Goal: Task Accomplishment & Management: Manage account settings

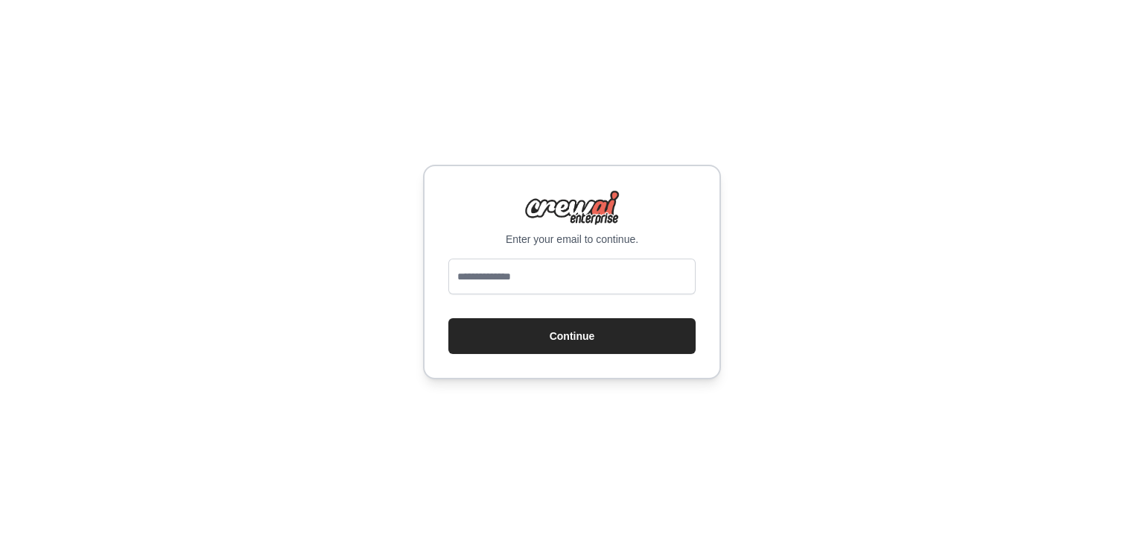
click at [614, 284] on input "email" at bounding box center [571, 276] width 247 height 36
type input "**********"
click at [448, 318] on button "Continue" at bounding box center [571, 336] width 247 height 36
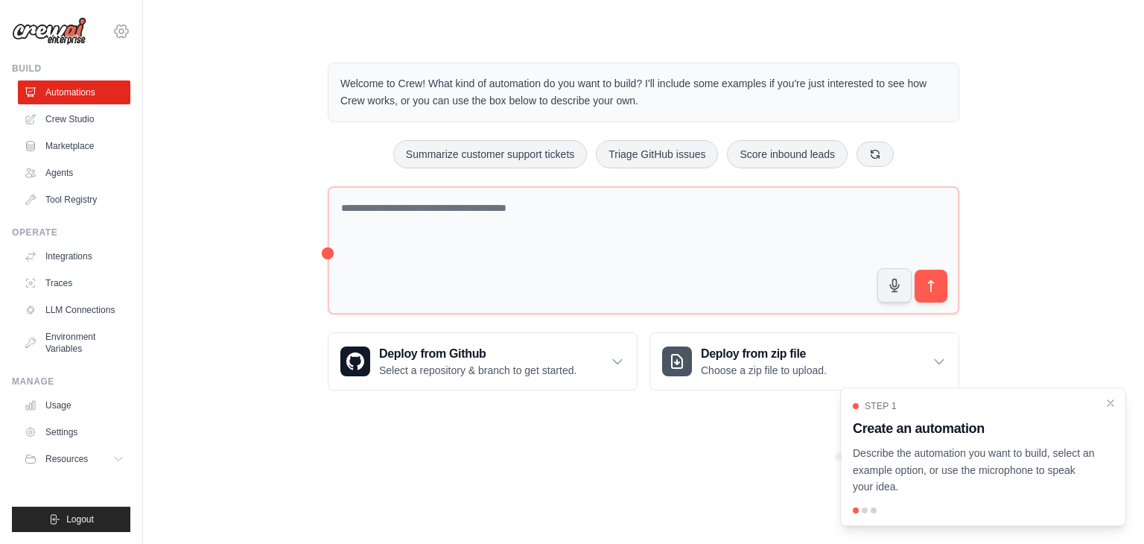
click at [117, 33] on icon at bounding box center [121, 31] width 18 height 18
click at [101, 97] on link "Settings" at bounding box center [121, 100] width 131 height 27
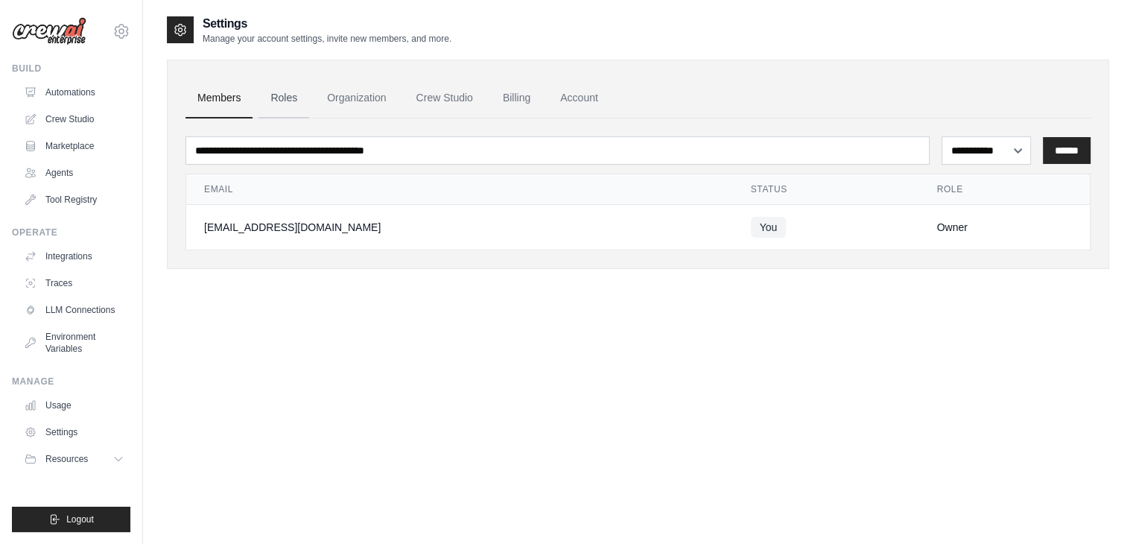
click at [288, 106] on link "Roles" at bounding box center [283, 98] width 51 height 40
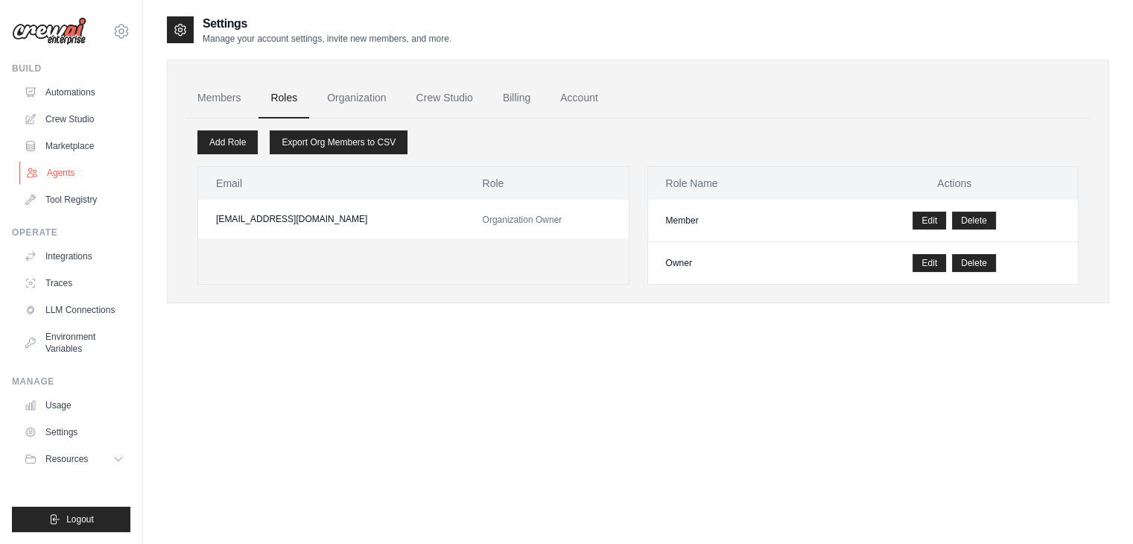
click at [74, 180] on link "Agents" at bounding box center [75, 173] width 112 height 24
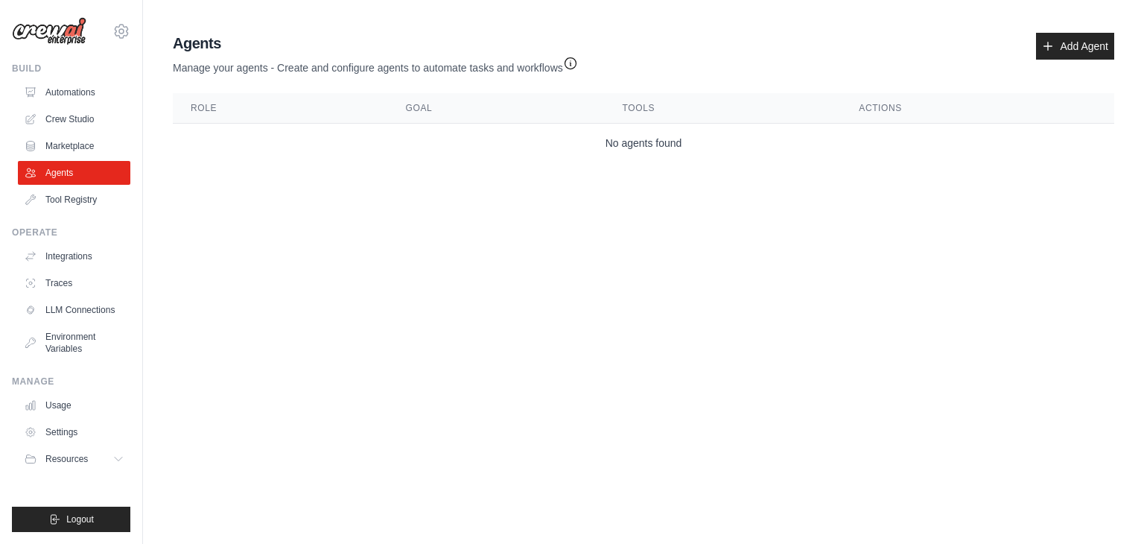
click at [566, 69] on icon "button" at bounding box center [570, 63] width 15 height 15
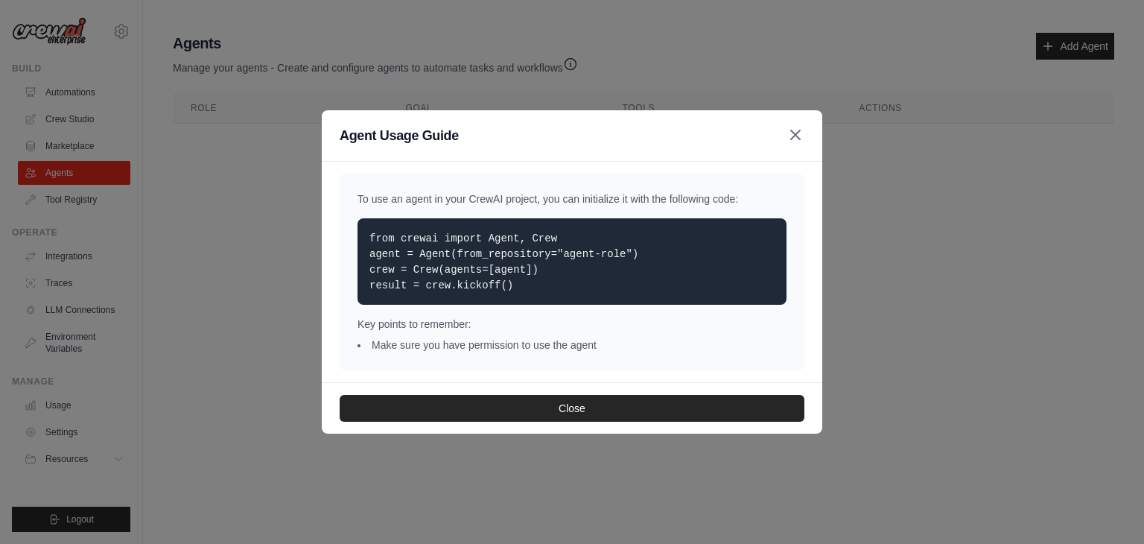
click at [794, 144] on icon "button" at bounding box center [796, 135] width 18 height 18
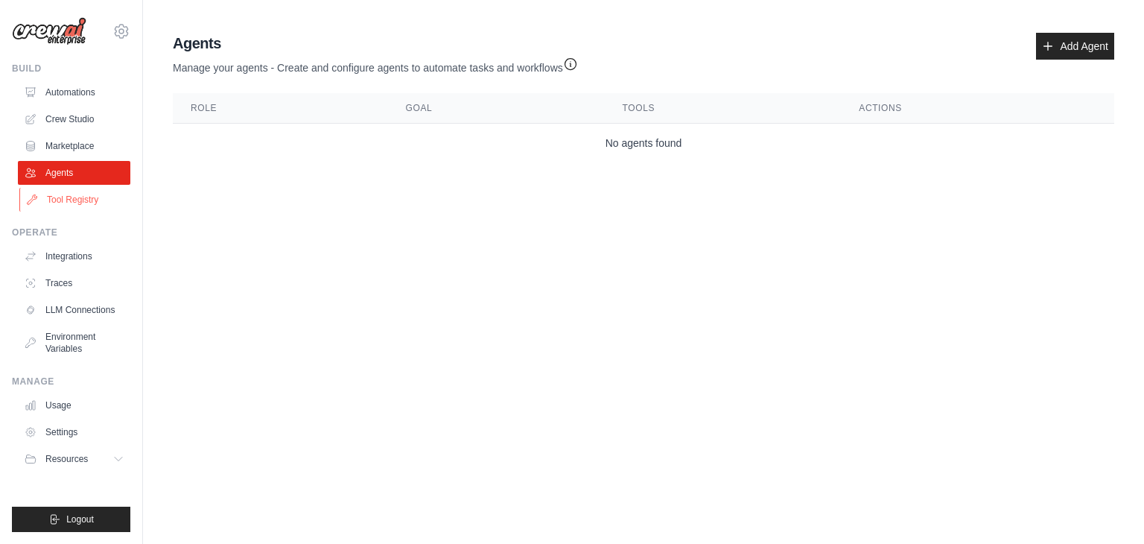
click at [86, 199] on link "Tool Registry" at bounding box center [75, 200] width 112 height 24
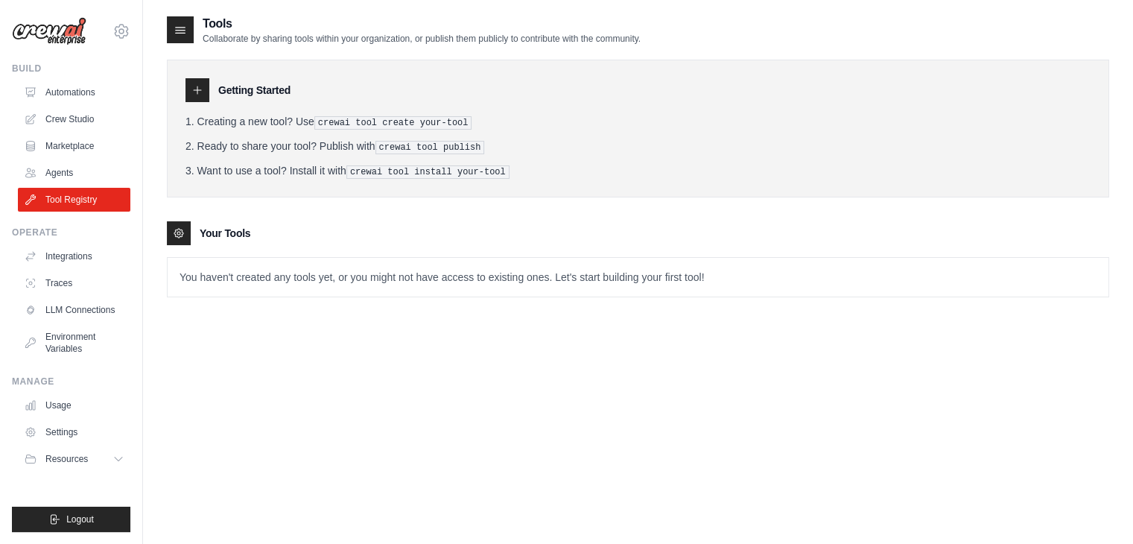
click at [98, 239] on div "Operate Integrations Traces LLM Connections Environment Variables" at bounding box center [71, 293] width 118 height 134
click at [77, 253] on link "Integrations" at bounding box center [75, 256] width 112 height 24
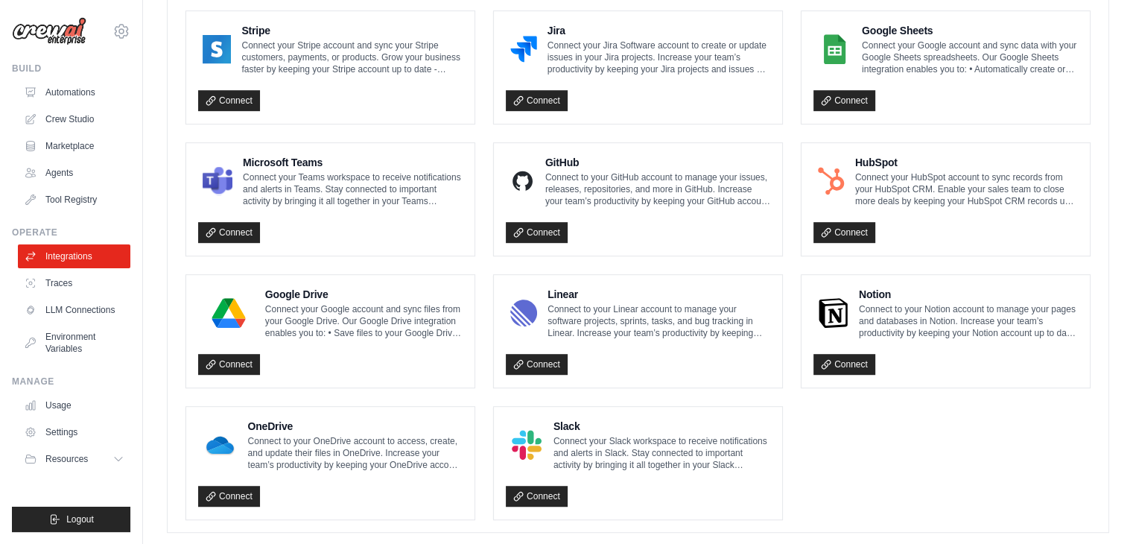
scroll to position [854, 0]
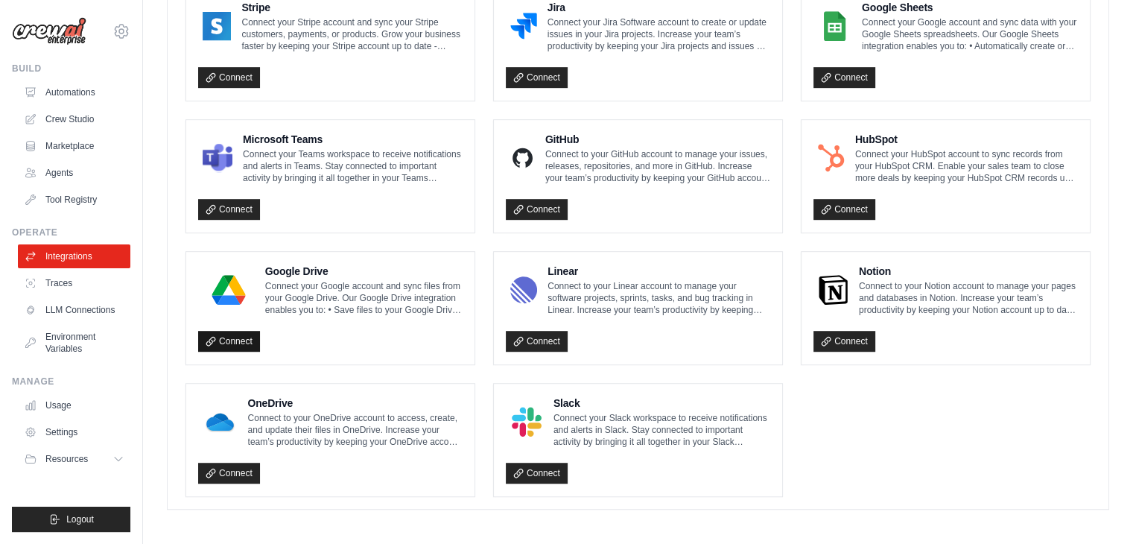
click at [219, 341] on link "Connect" at bounding box center [229, 341] width 62 height 21
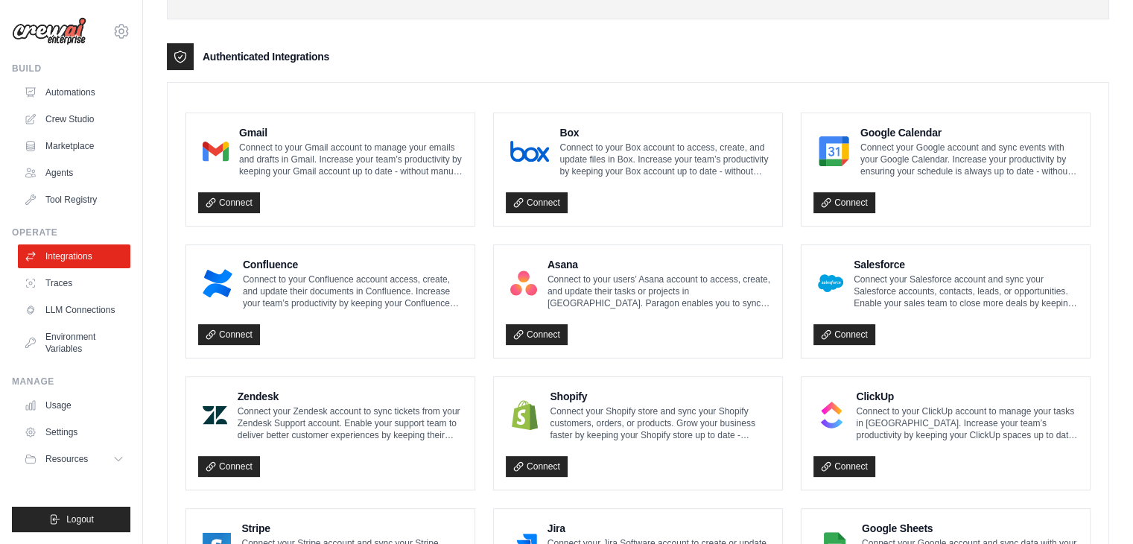
scroll to position [383, 0]
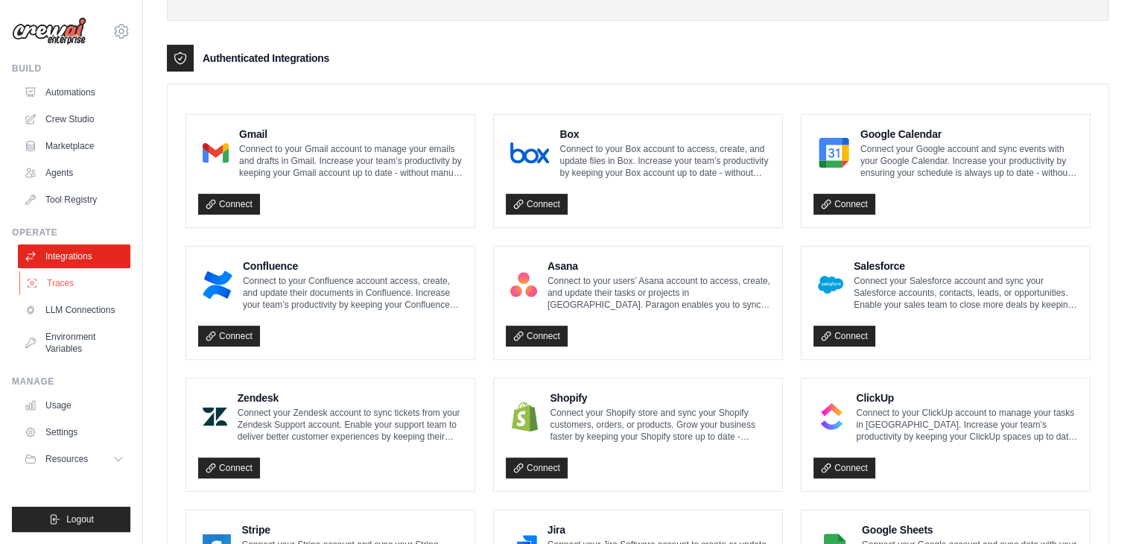
click at [55, 279] on link "Traces" at bounding box center [75, 283] width 112 height 24
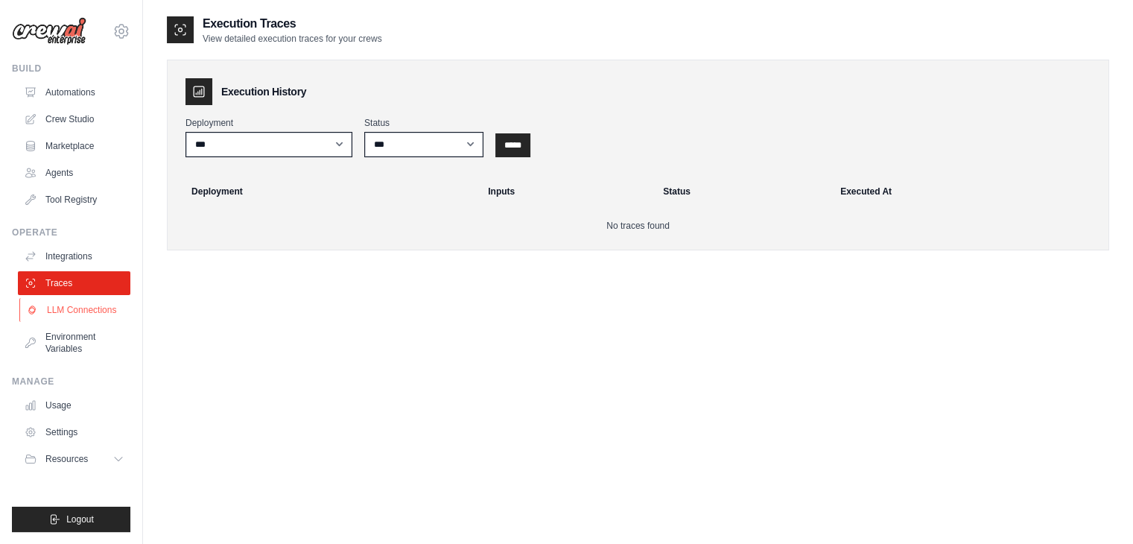
click at [54, 312] on link "LLM Connections" at bounding box center [75, 310] width 112 height 24
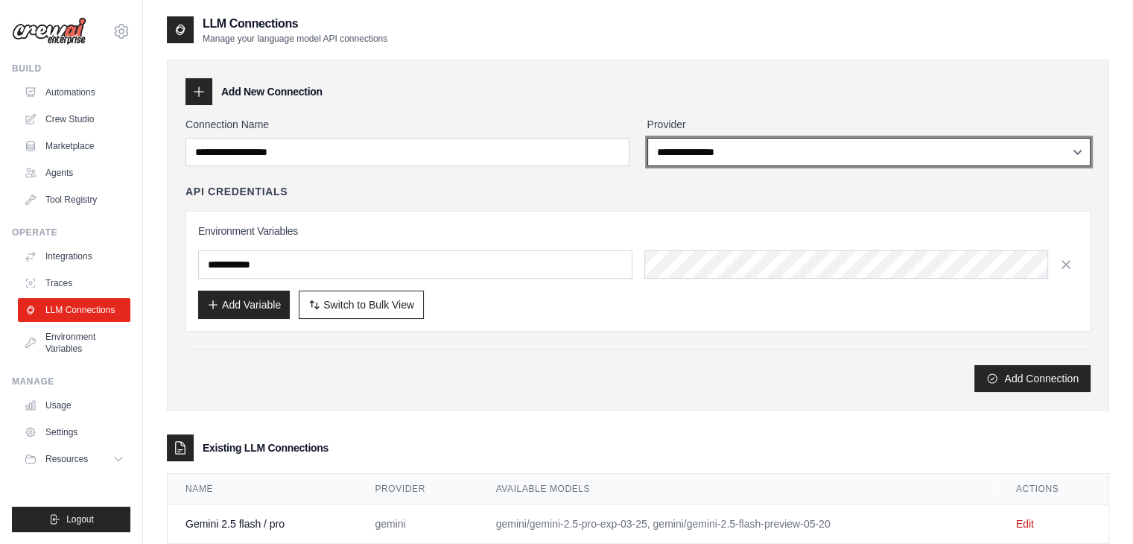
click at [793, 142] on select "**********" at bounding box center [869, 152] width 444 height 28
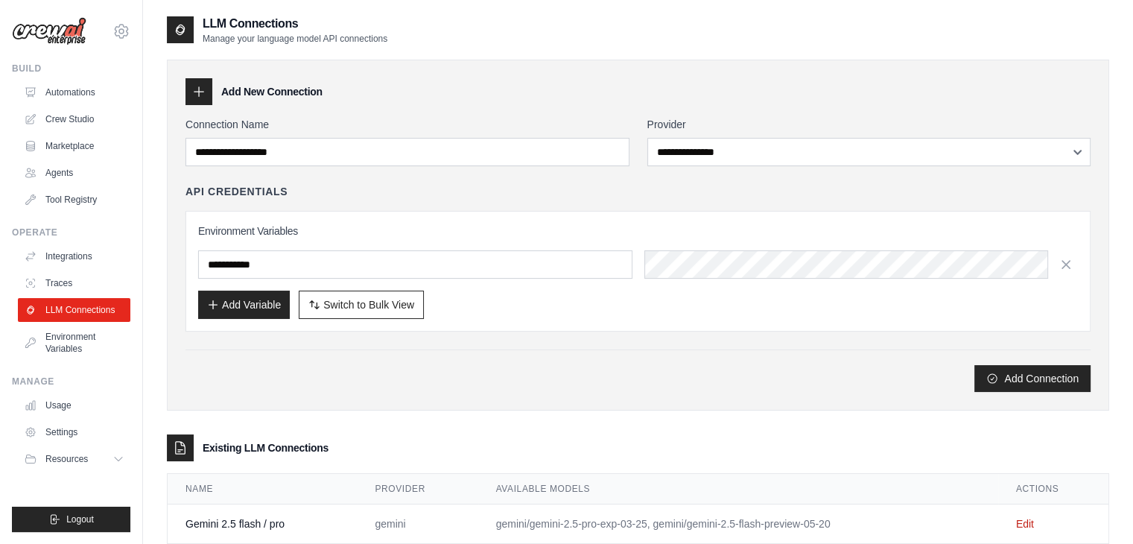
click at [510, 188] on div "API Credentials" at bounding box center [637, 191] width 905 height 15
drag, startPoint x: 501, startPoint y: 168, endPoint x: 415, endPoint y: 217, distance: 98.8
click at [415, 217] on div "Environment Variables Add Variable Switch to Bulk View Switch to Table View" at bounding box center [637, 271] width 905 height 121
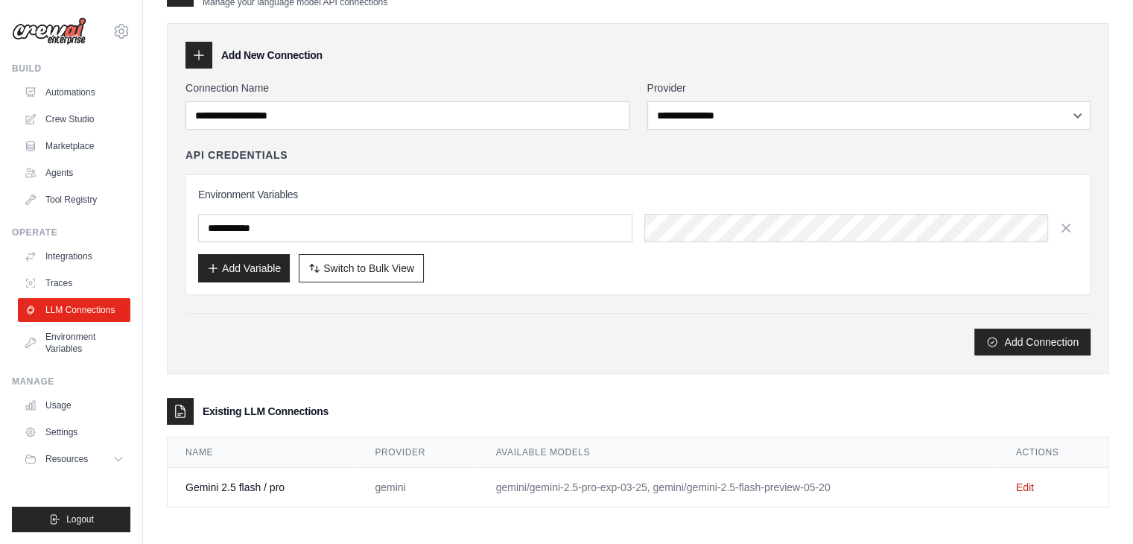
click at [1035, 489] on td "Edit" at bounding box center [1053, 487] width 110 height 39
click at [1022, 484] on link "Edit" at bounding box center [1025, 487] width 18 height 12
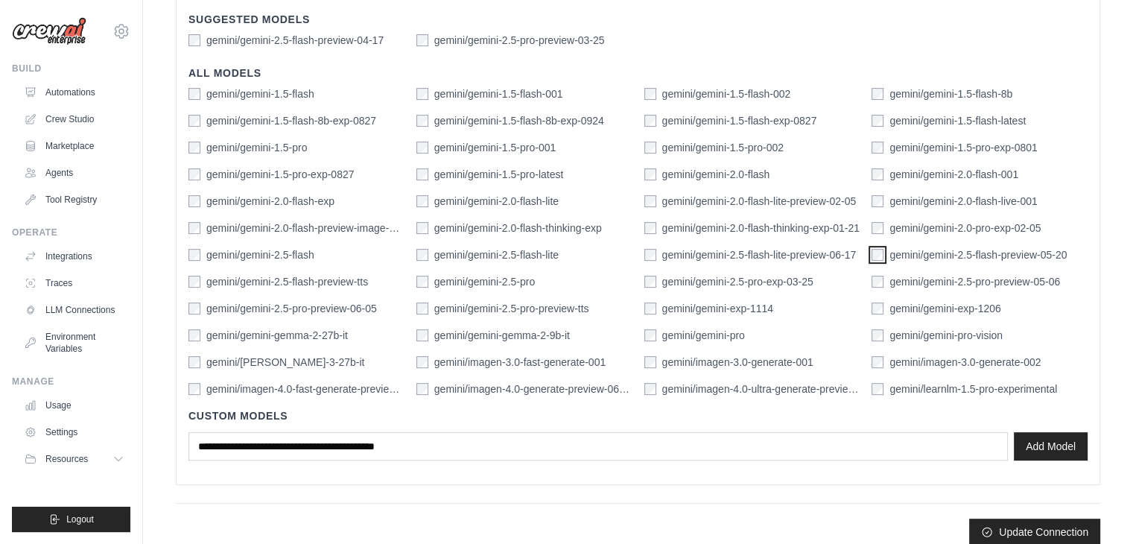
scroll to position [415, 0]
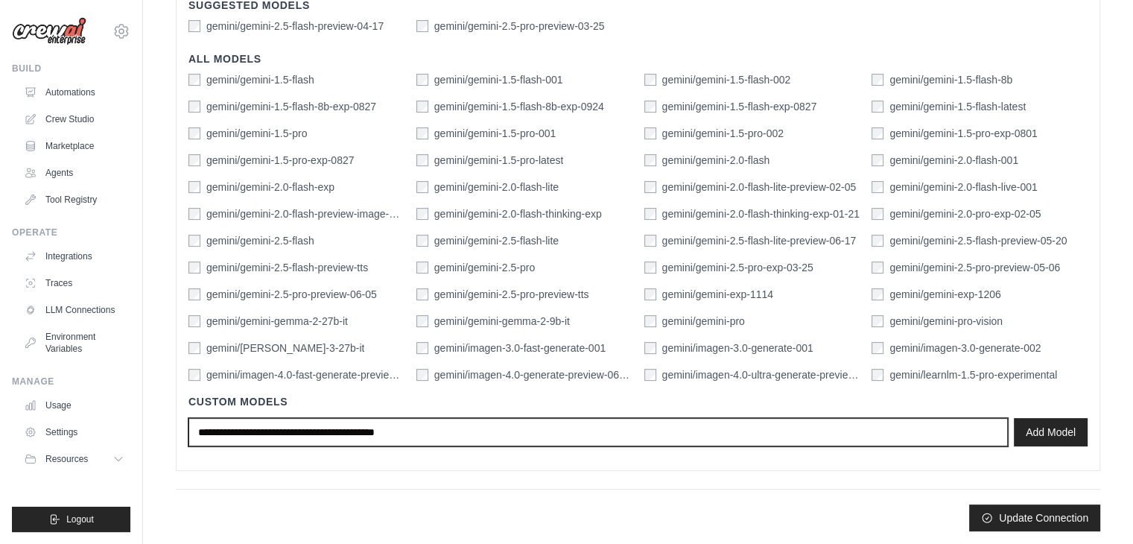
click at [605, 430] on input "text" at bounding box center [597, 432] width 819 height 28
type input "**********"
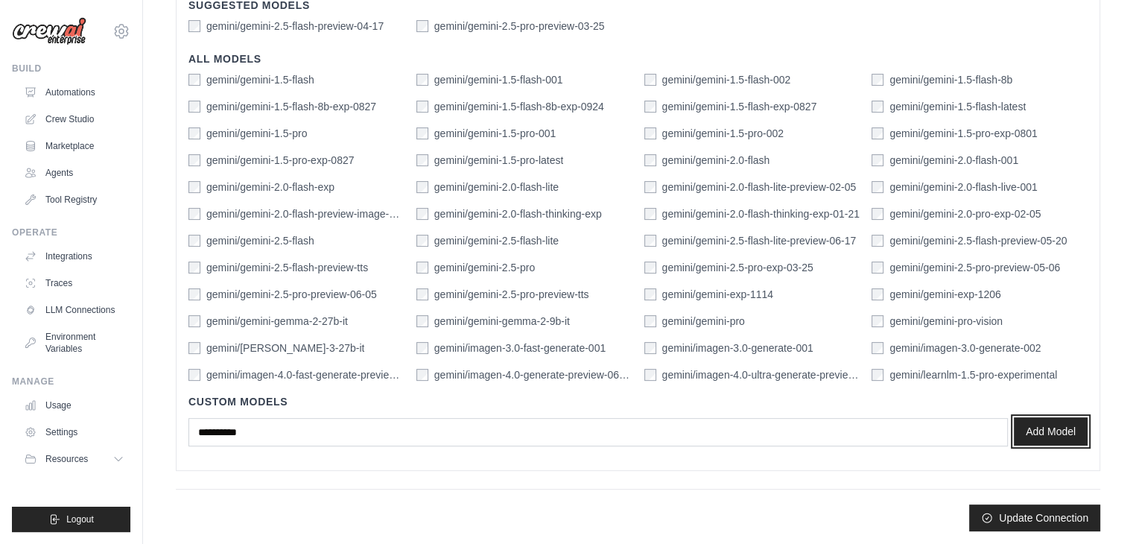
click at [1067, 423] on button "Add Model" at bounding box center [1051, 431] width 74 height 28
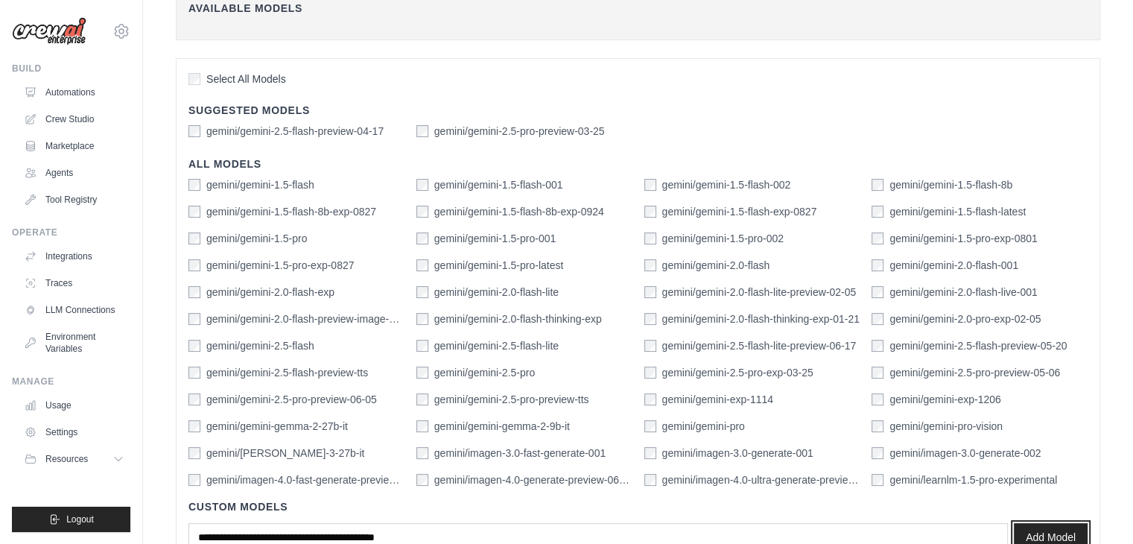
scroll to position [430, 0]
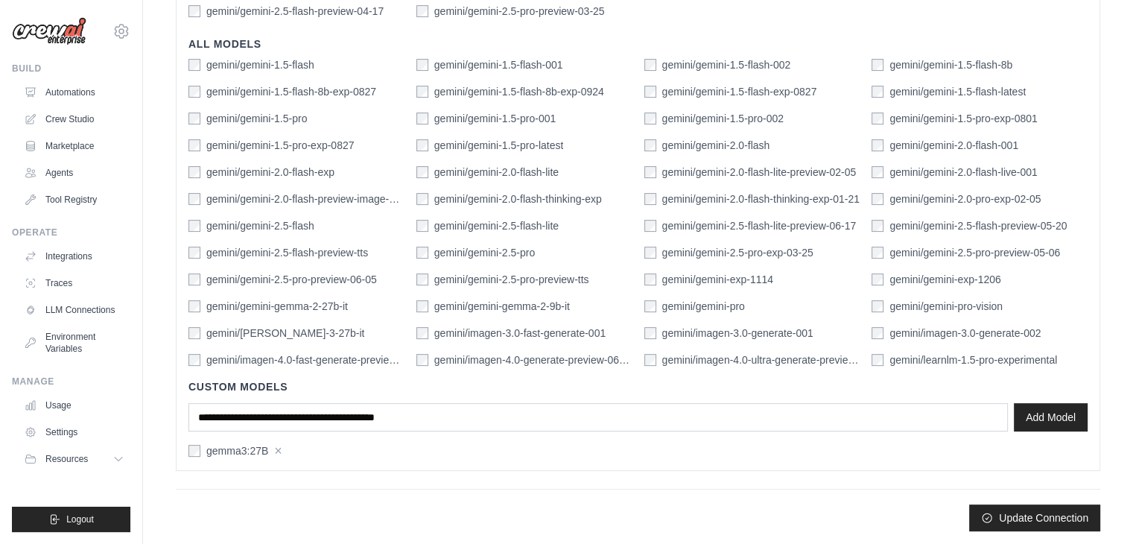
click at [1016, 530] on main "**********" at bounding box center [638, 58] width 990 height 976
click at [1019, 524] on button "Update Connection" at bounding box center [1034, 517] width 131 height 27
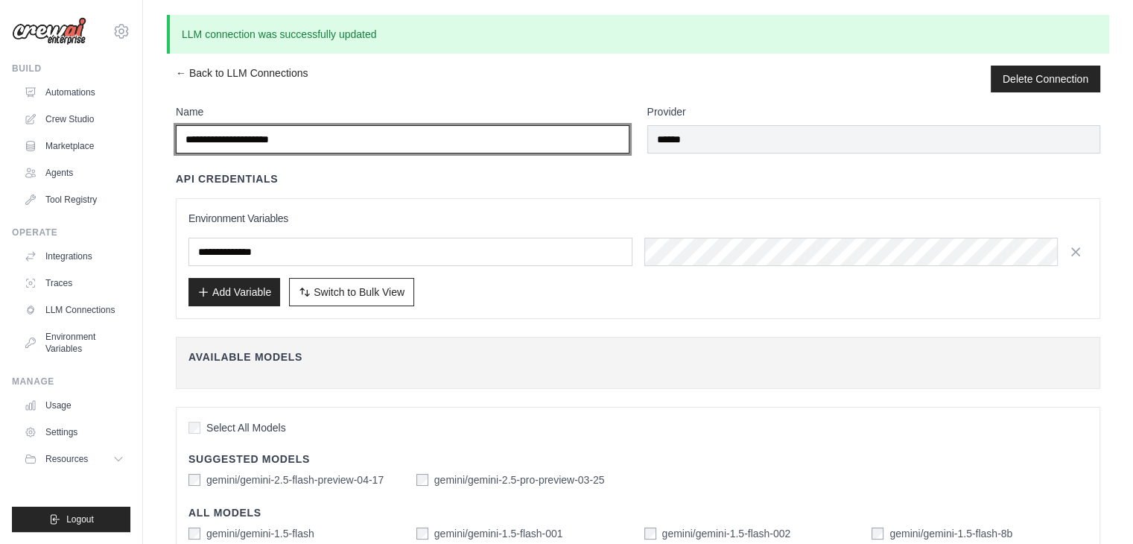
drag, startPoint x: 498, startPoint y: 150, endPoint x: 0, endPoint y: 196, distance: 499.7
click at [0, 196] on div "josepakohidalgo@gmail.com Settings Build Automations Crew Studio" at bounding box center [566, 507] width 1133 height 1015
type input "*********"
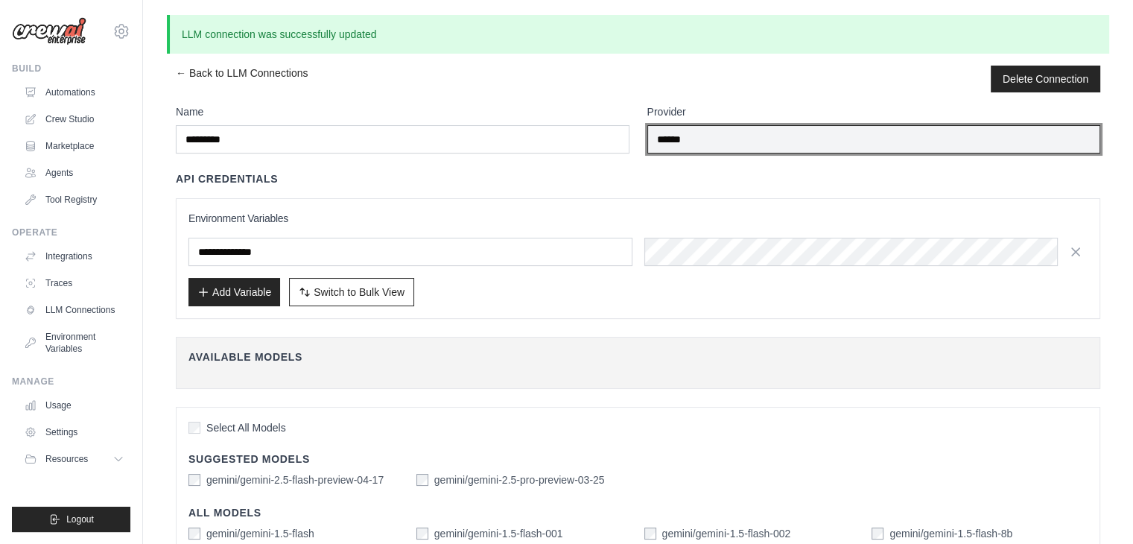
click at [723, 137] on input "******" at bounding box center [874, 139] width 454 height 28
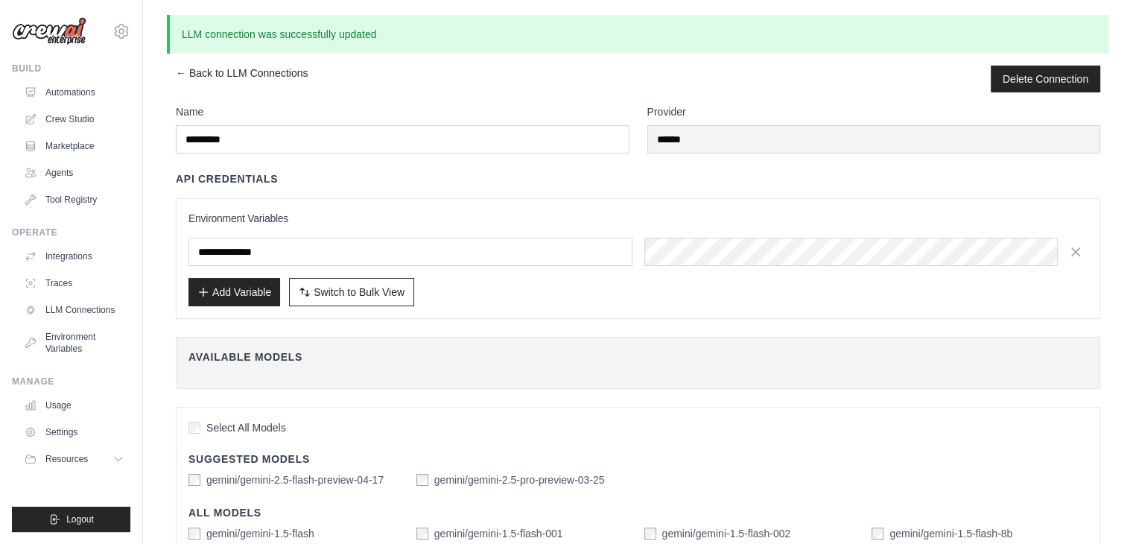
click at [718, 168] on div "**********" at bounding box center [638, 551] width 924 height 895
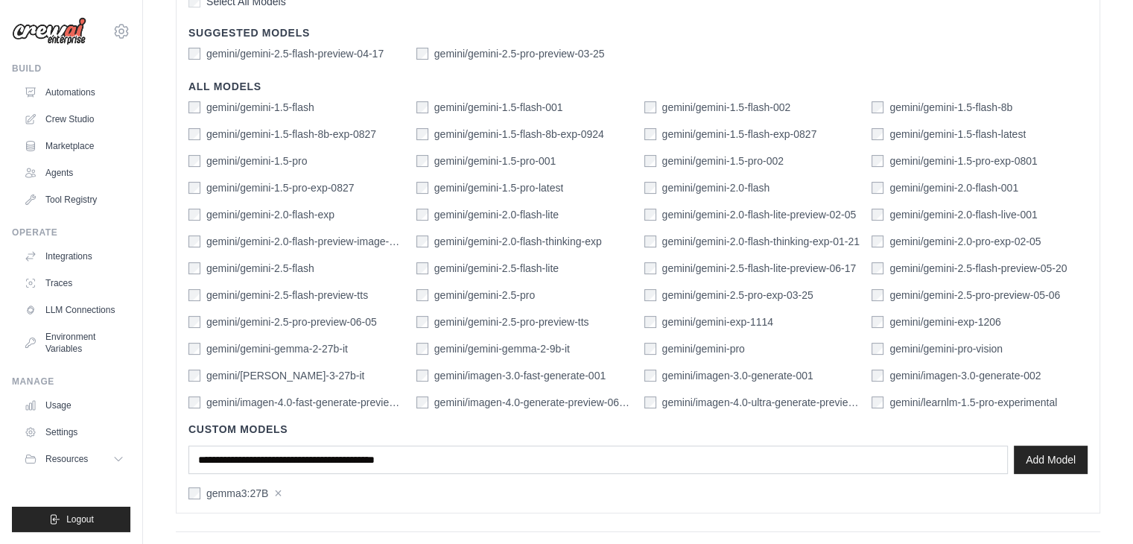
scroll to position [469, 0]
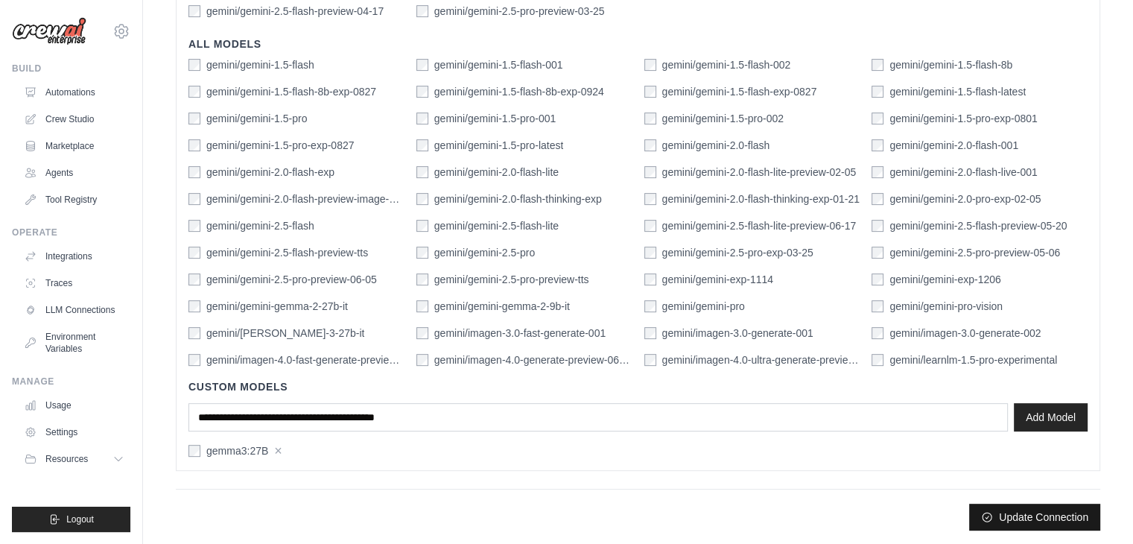
click at [1052, 510] on button "Update Connection" at bounding box center [1034, 517] width 131 height 27
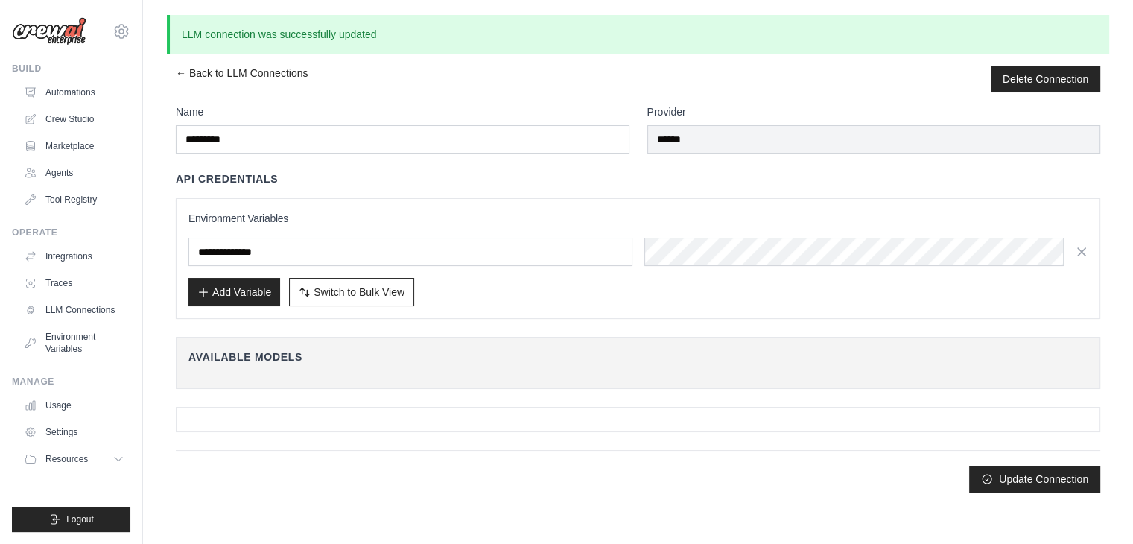
scroll to position [0, 0]
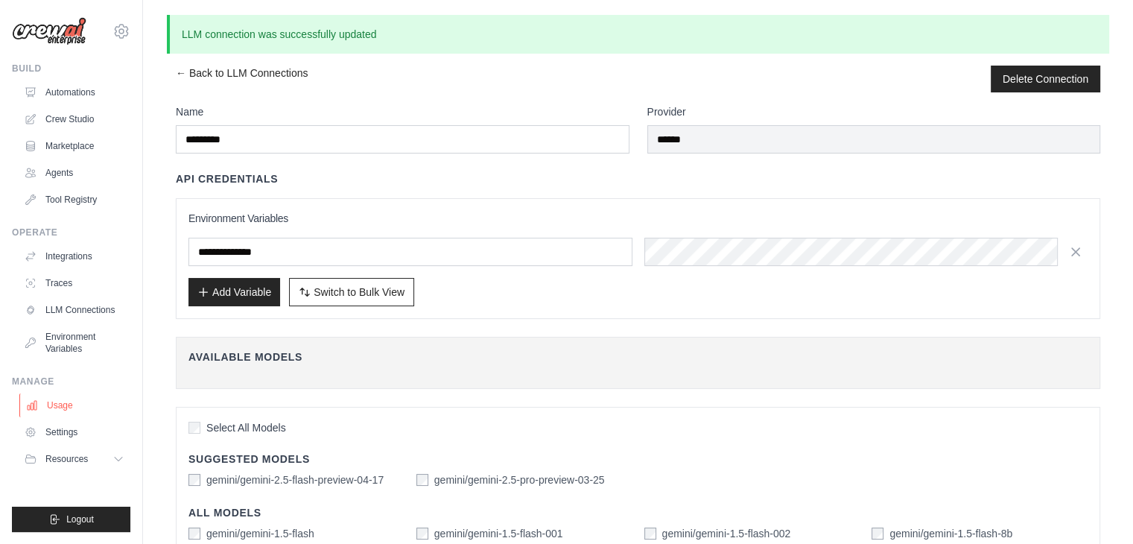
click at [64, 407] on link "Usage" at bounding box center [75, 405] width 112 height 24
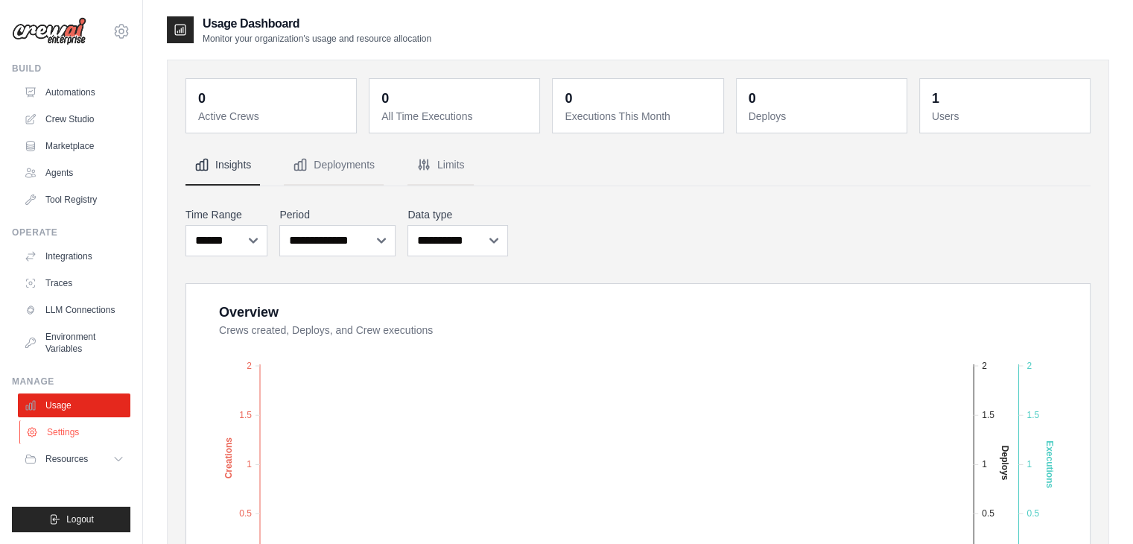
click at [71, 431] on link "Settings" at bounding box center [75, 432] width 112 height 24
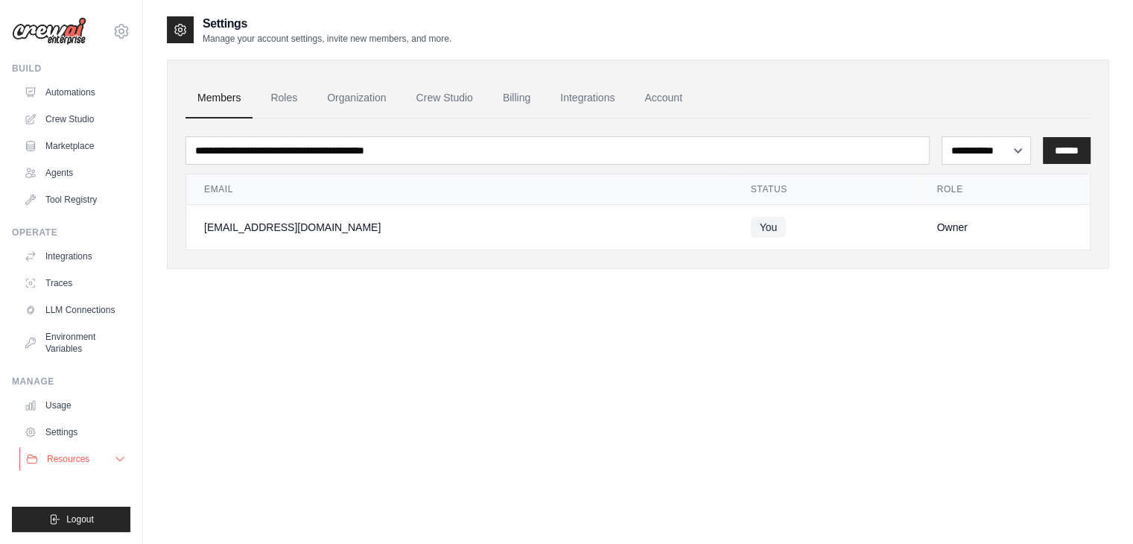
click at [83, 457] on span "Resources" at bounding box center [68, 459] width 42 height 12
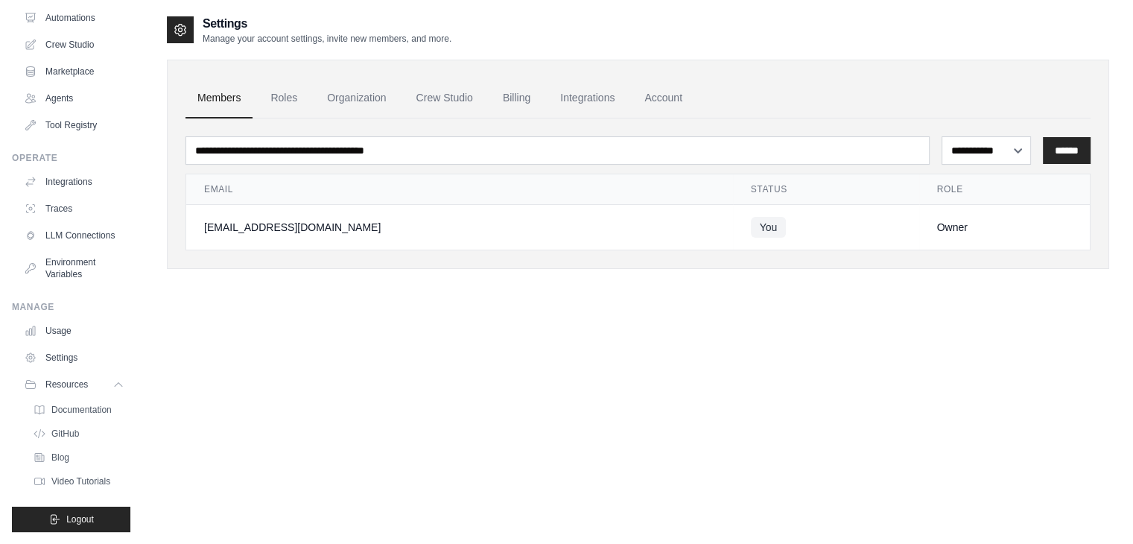
scroll to position [86, 0]
click at [54, 409] on span "Documentation" at bounding box center [83, 410] width 60 height 12
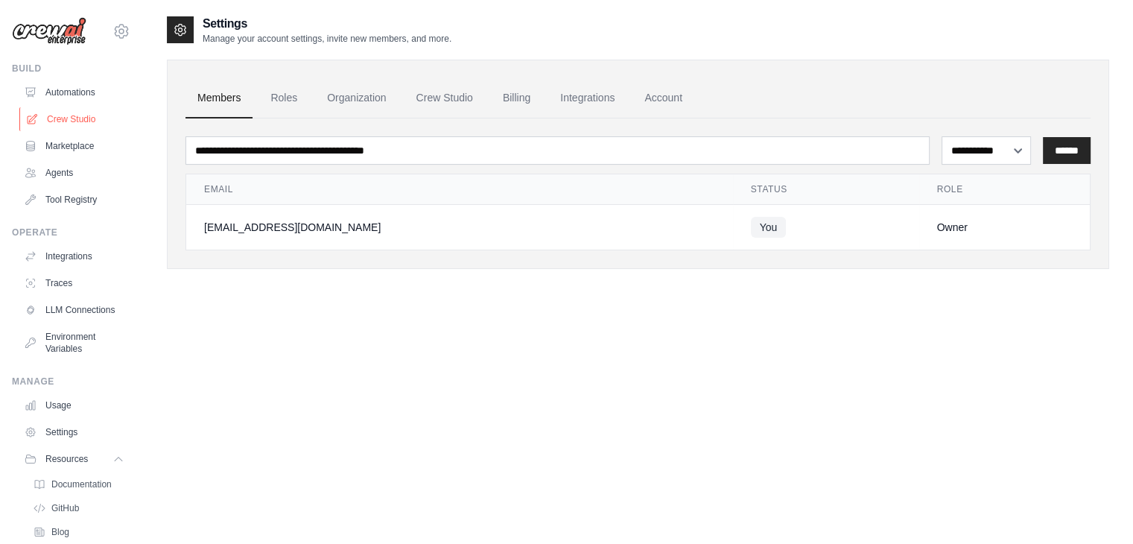
click at [80, 120] on link "Crew Studio" at bounding box center [75, 119] width 112 height 24
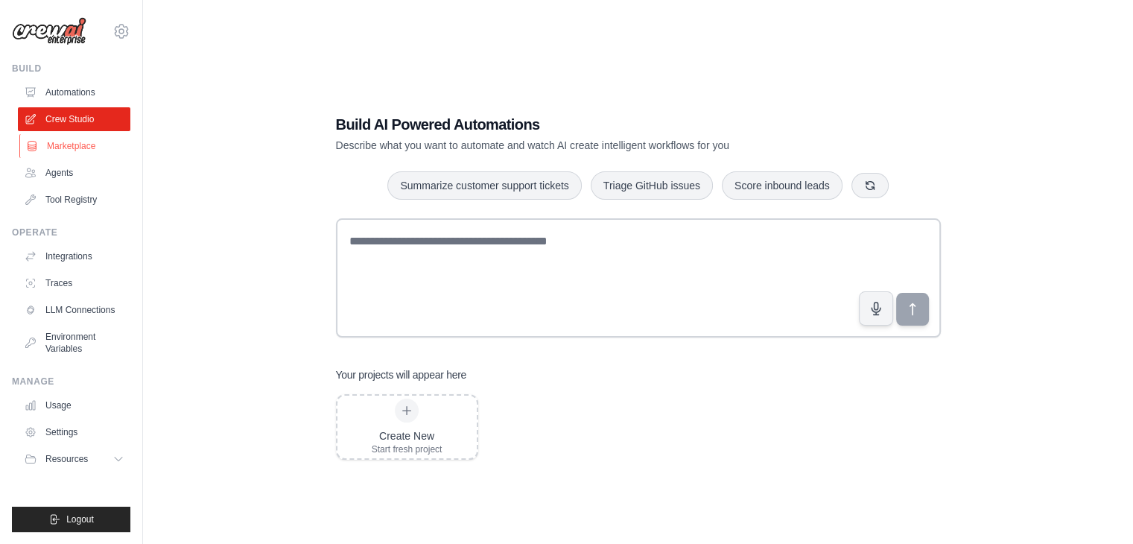
click at [80, 148] on link "Marketplace" at bounding box center [75, 146] width 112 height 24
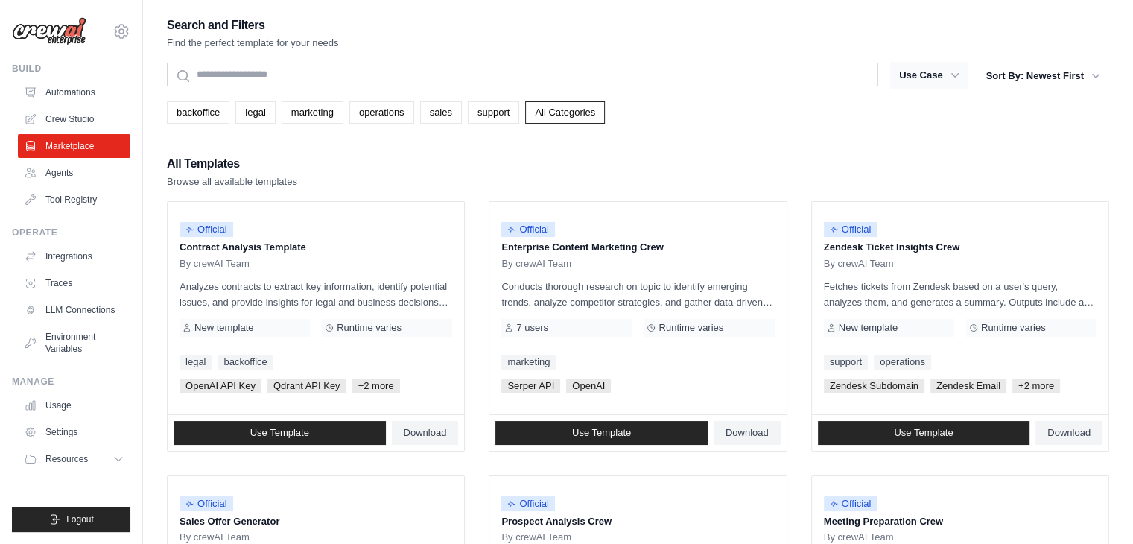
click at [947, 78] on icon "button" at bounding box center [954, 75] width 15 height 15
click at [943, 75] on button "Use Case" at bounding box center [929, 75] width 78 height 27
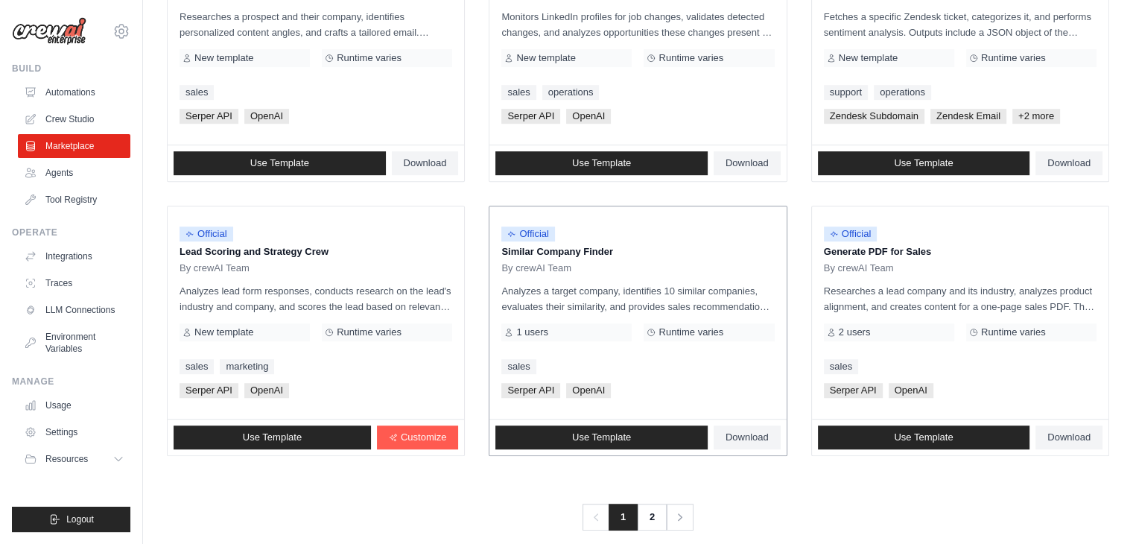
scroll to position [834, 0]
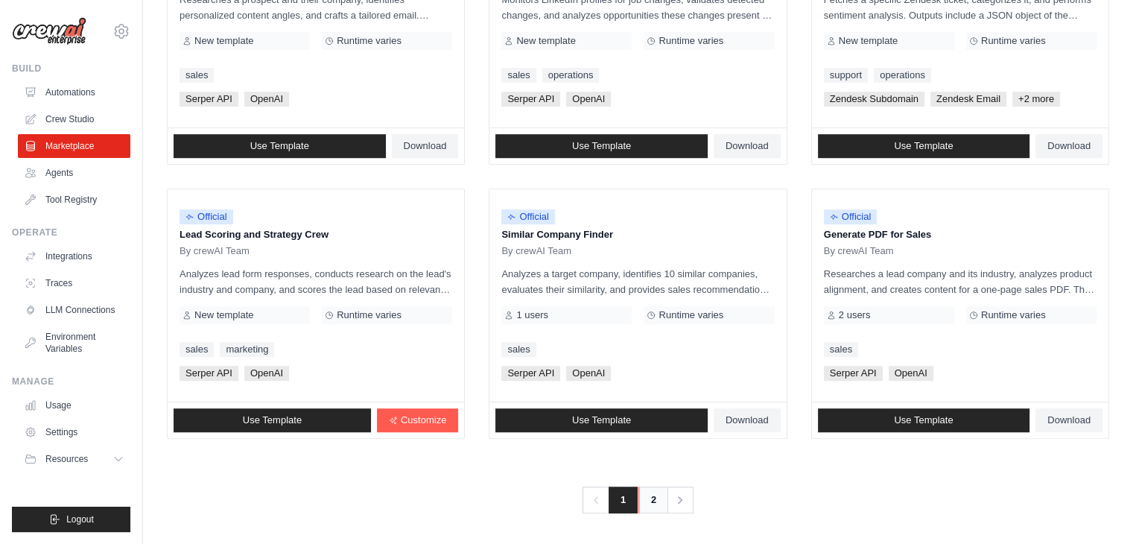
click at [652, 495] on link "2" at bounding box center [653, 499] width 30 height 27
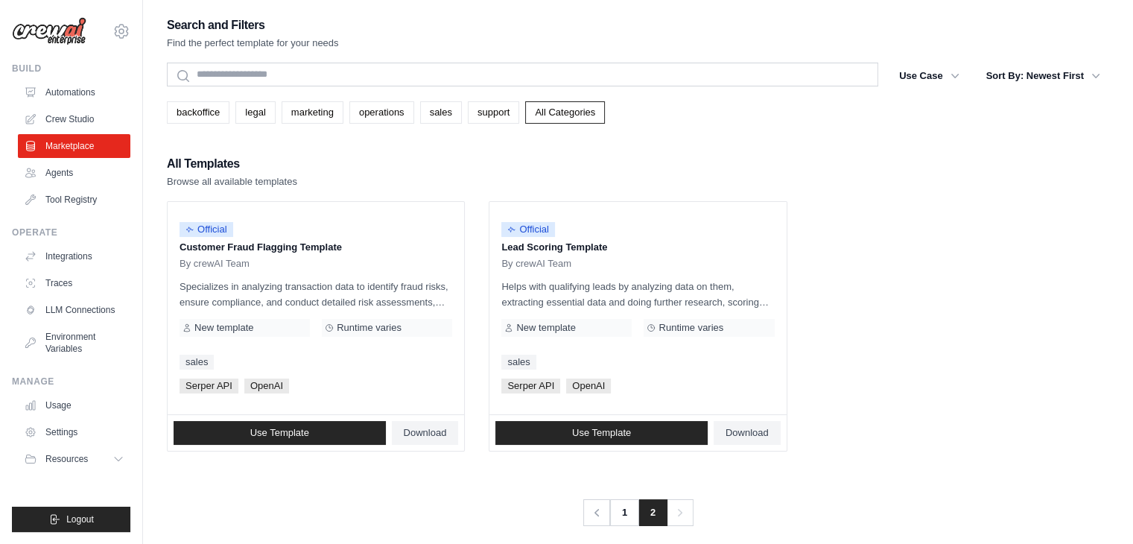
click at [628, 512] on link "1" at bounding box center [624, 512] width 30 height 27
click at [88, 312] on link "LLM Connections" at bounding box center [74, 310] width 112 height 24
click at [101, 305] on link "LLM Connections" at bounding box center [74, 310] width 112 height 24
click at [67, 311] on link "LLM Connections" at bounding box center [75, 310] width 112 height 24
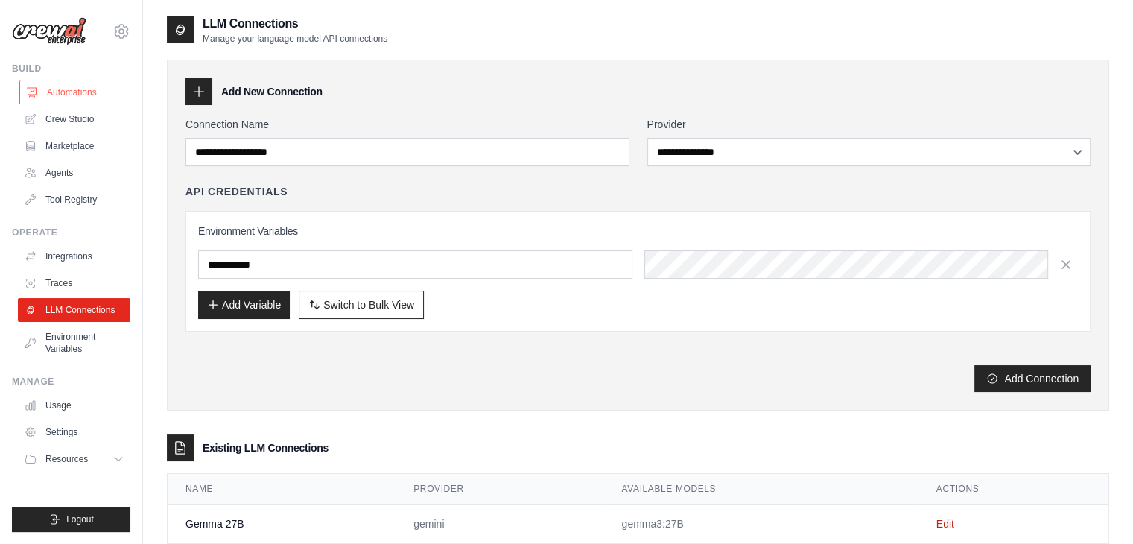
click at [46, 86] on link "Automations" at bounding box center [75, 92] width 112 height 24
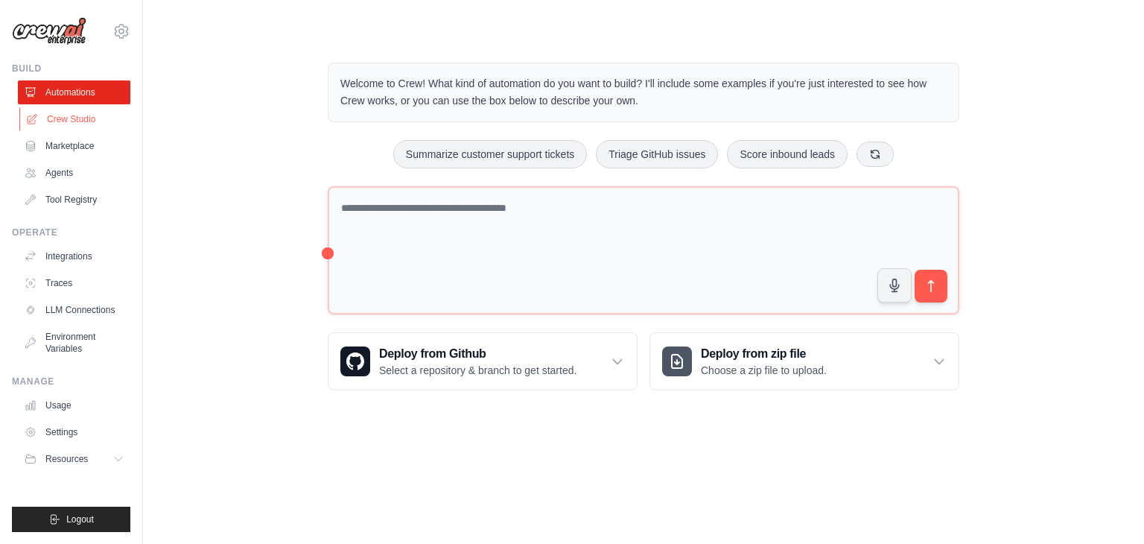
click at [73, 116] on link "Crew Studio" at bounding box center [75, 119] width 112 height 24
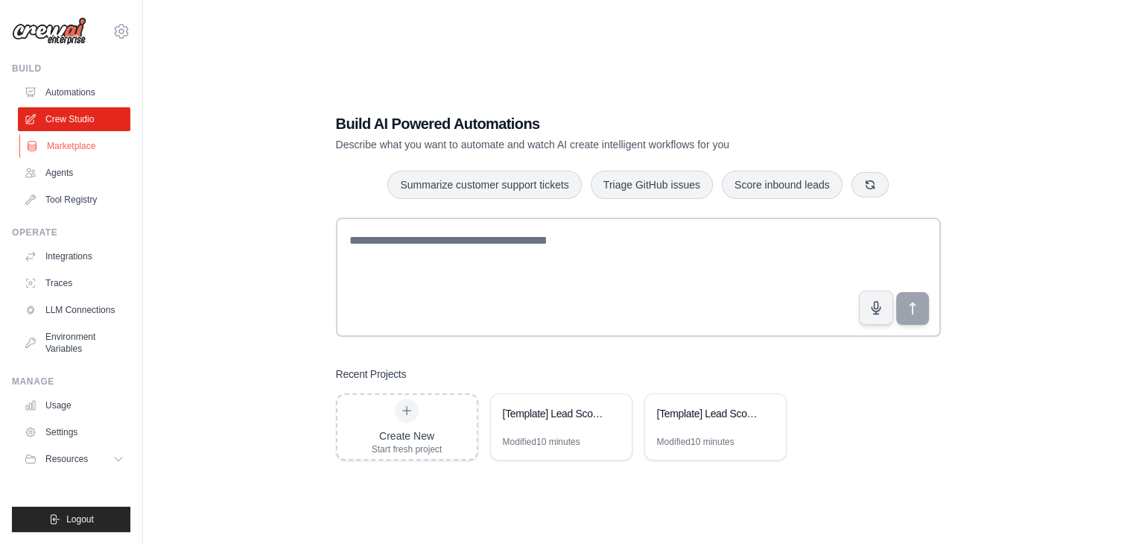
click at [78, 136] on link "Marketplace" at bounding box center [75, 146] width 112 height 24
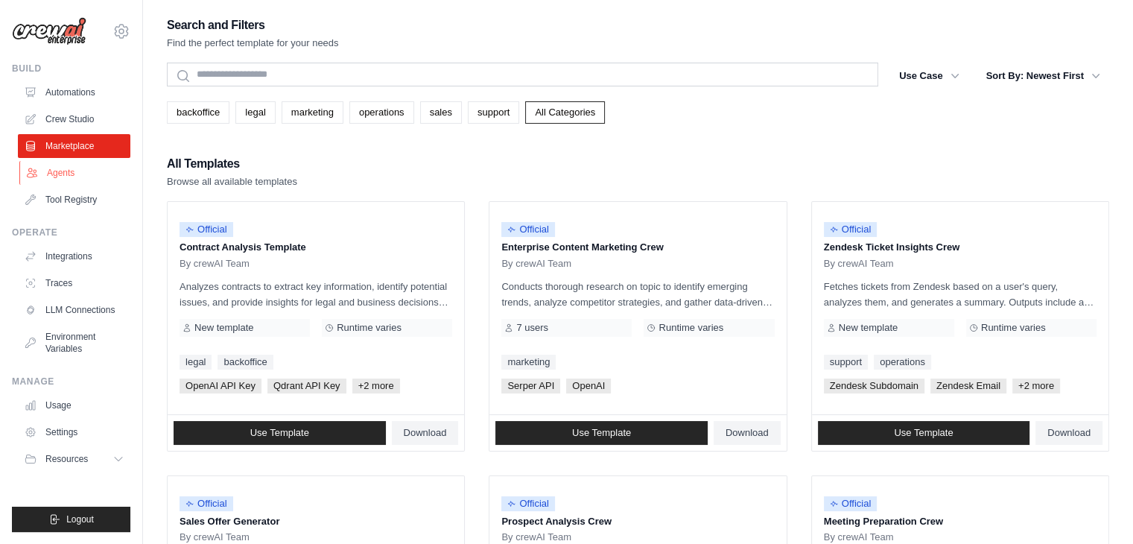
click at [80, 165] on link "Agents" at bounding box center [75, 173] width 112 height 24
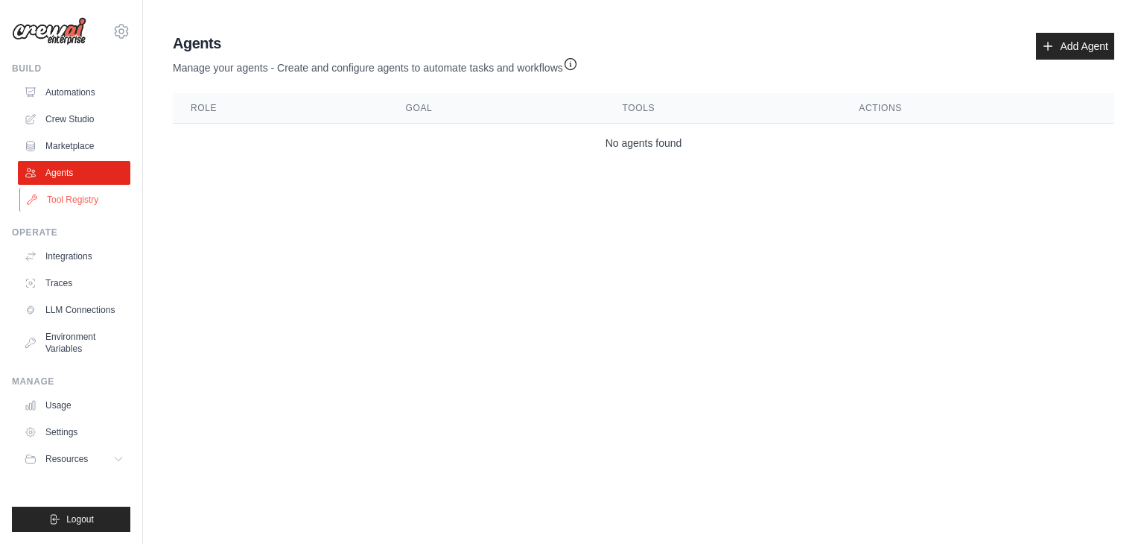
click at [88, 190] on link "Tool Registry" at bounding box center [75, 200] width 112 height 24
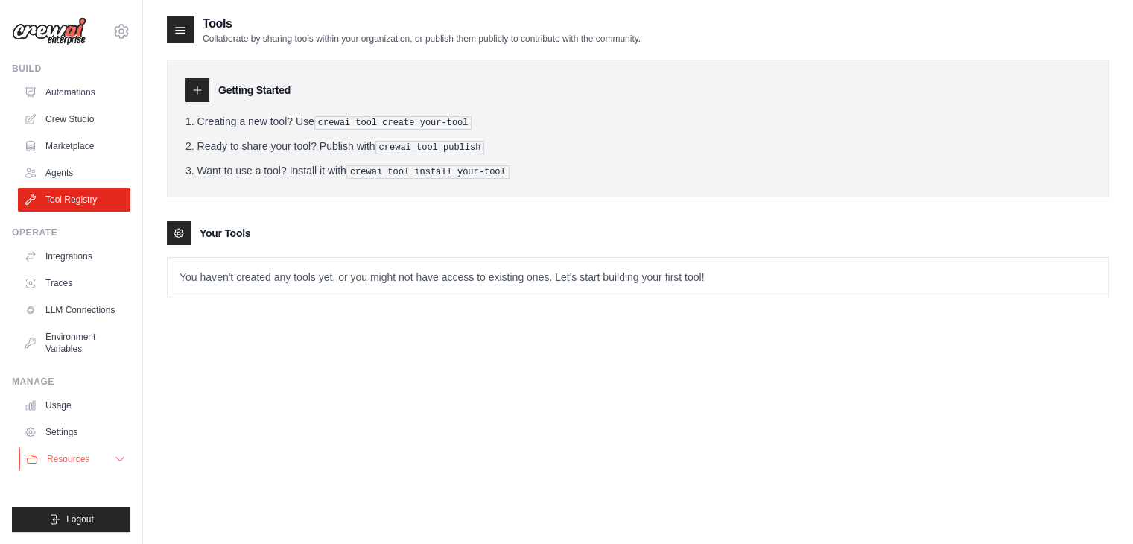
click at [101, 455] on button "Resources" at bounding box center [75, 459] width 112 height 24
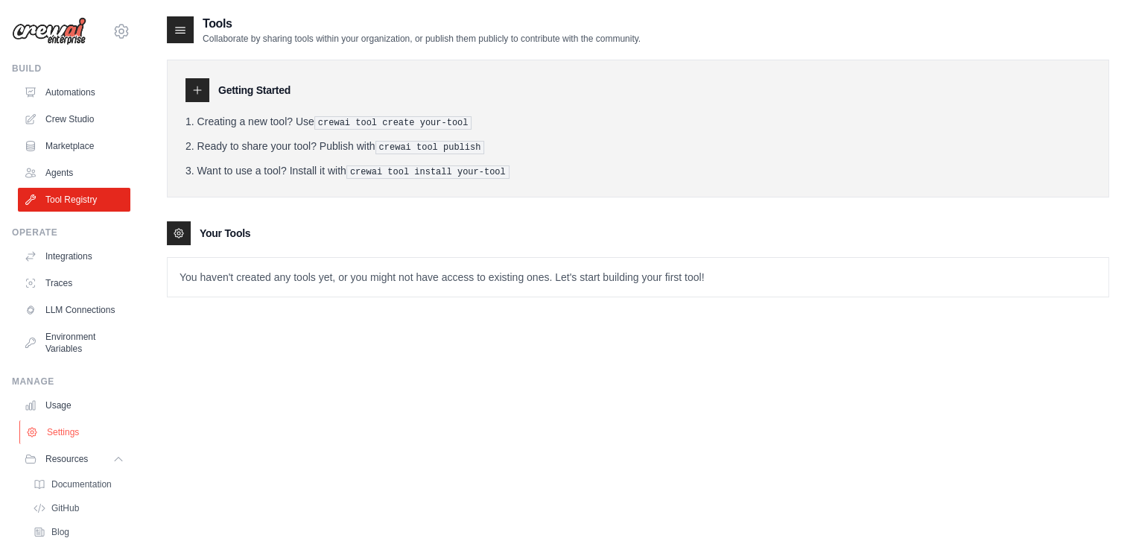
scroll to position [86, 0]
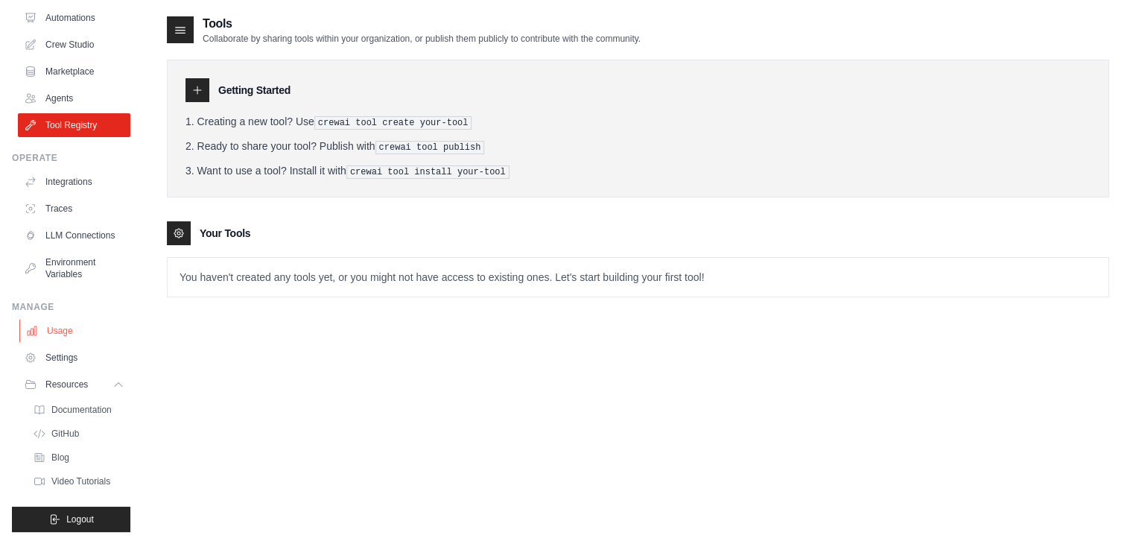
click at [74, 333] on link "Usage" at bounding box center [75, 331] width 112 height 24
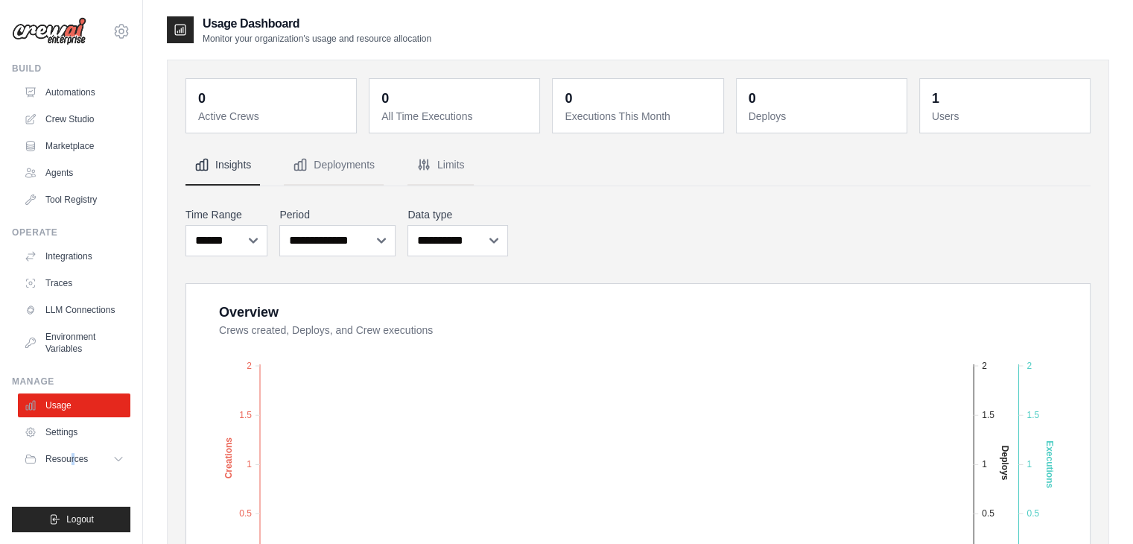
drag, startPoint x: 63, startPoint y: 428, endPoint x: 73, endPoint y: 445, distance: 20.7
click at [73, 445] on ul "Usage Settings Resources Documentation Blog" at bounding box center [74, 431] width 112 height 77
click at [54, 404] on link "Usage" at bounding box center [75, 405] width 112 height 24
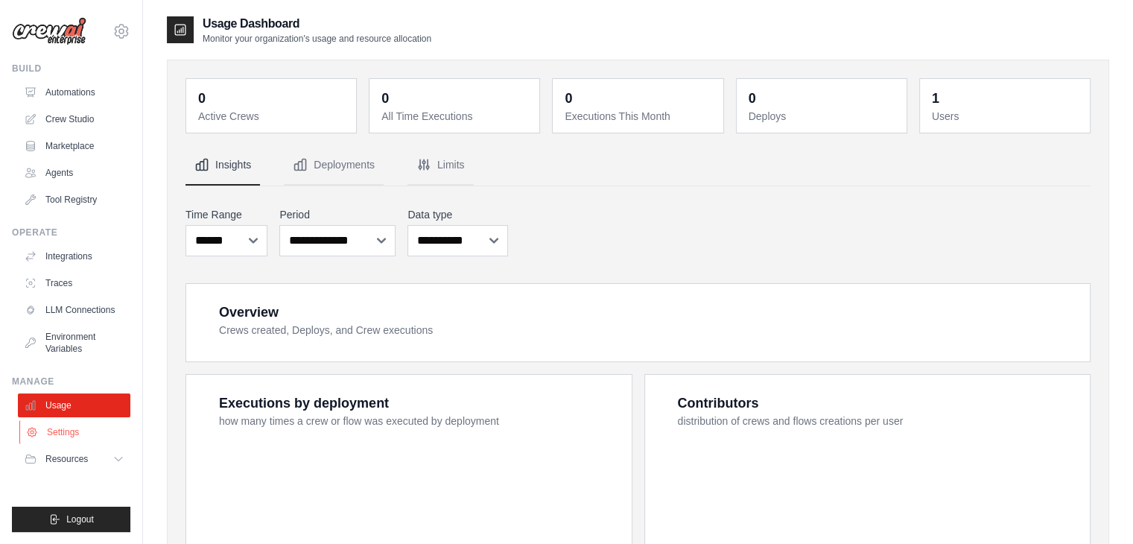
click at [45, 422] on link "Settings" at bounding box center [75, 432] width 112 height 24
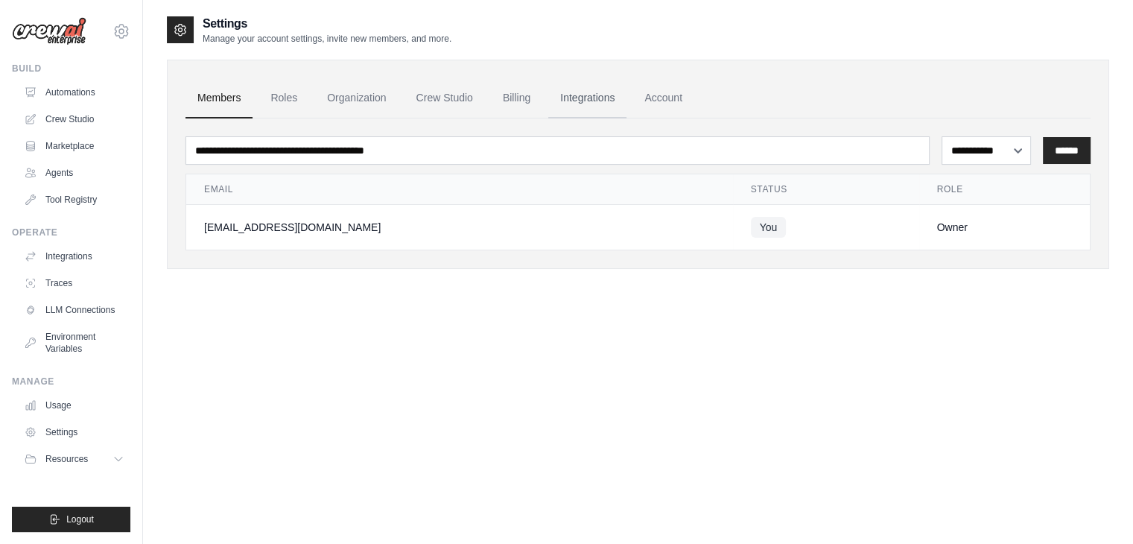
click at [616, 95] on link "Integrations" at bounding box center [587, 98] width 78 height 40
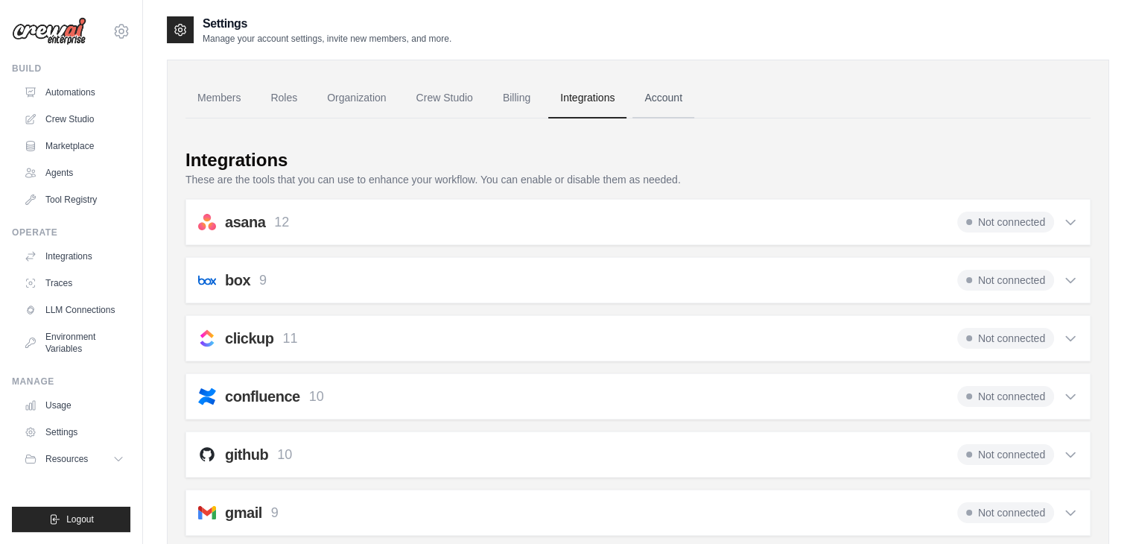
click at [652, 98] on link "Account" at bounding box center [663, 98] width 62 height 40
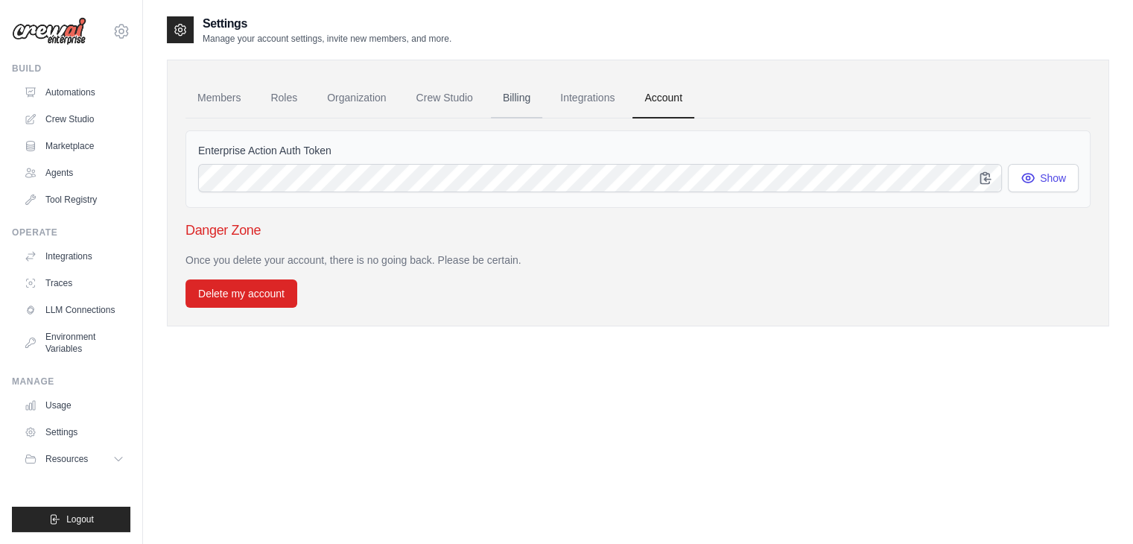
click at [526, 96] on link "Billing" at bounding box center [516, 98] width 51 height 40
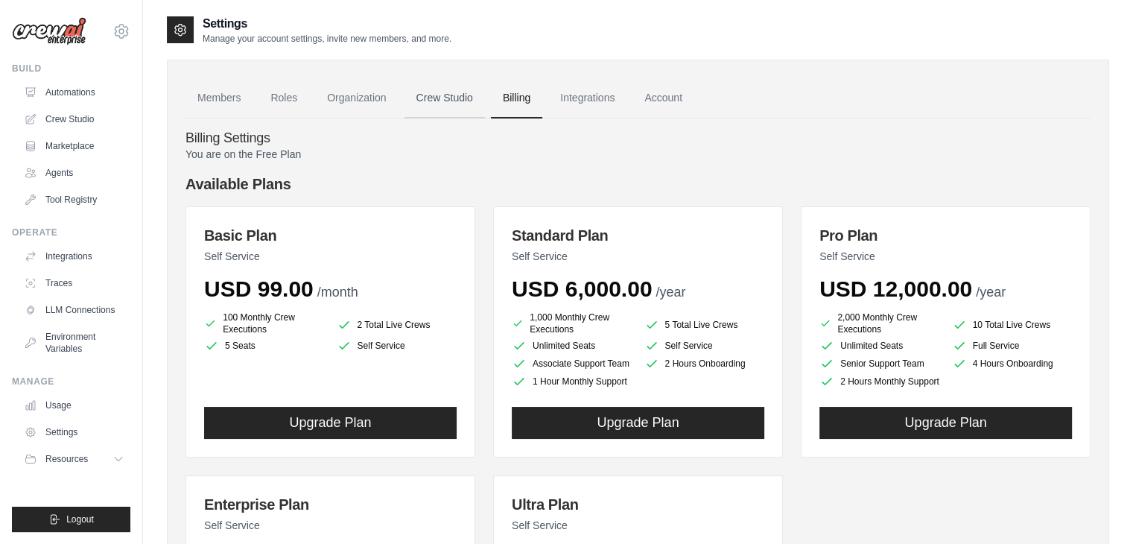
click at [438, 95] on link "Crew Studio" at bounding box center [444, 98] width 80 height 40
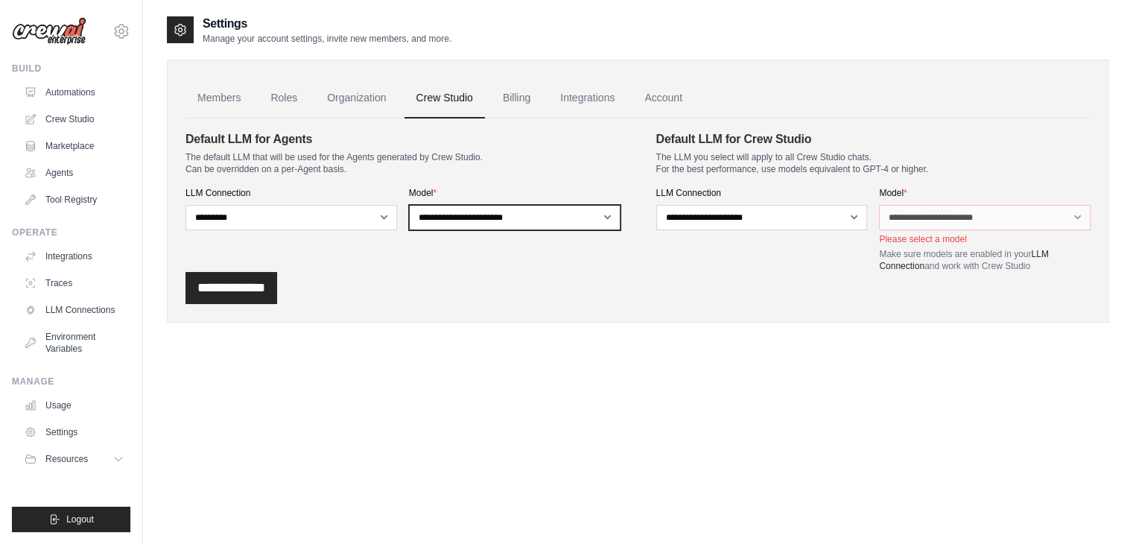
click at [548, 215] on select "**********" at bounding box center [515, 217] width 212 height 25
select select "**********"
click at [409, 205] on select "**********" at bounding box center [515, 217] width 212 height 25
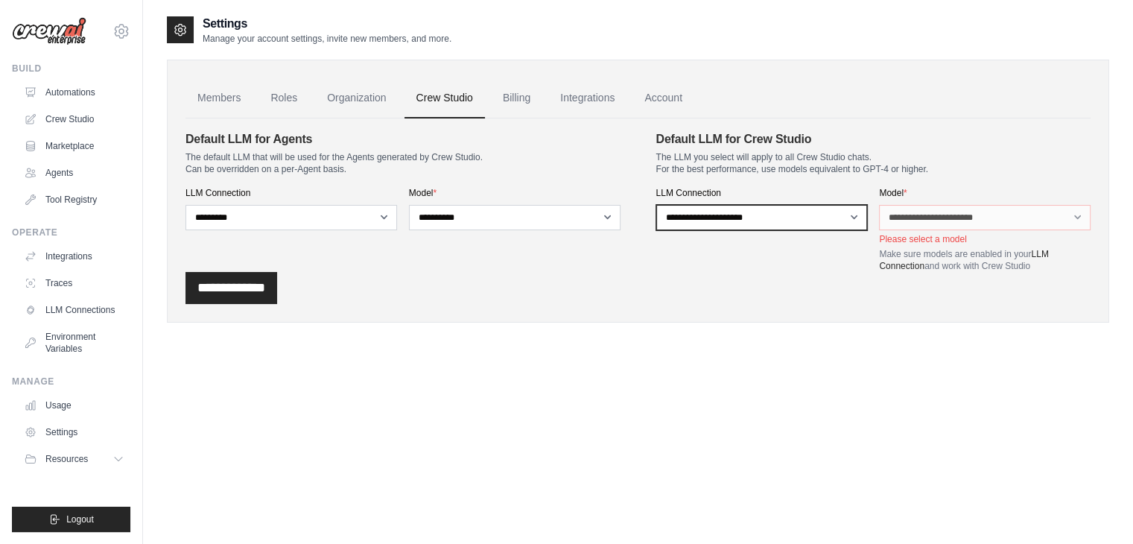
click at [773, 217] on select "**********" at bounding box center [762, 217] width 212 height 25
click at [851, 267] on div "**********" at bounding box center [762, 229] width 212 height 85
click at [864, 215] on select "**********" at bounding box center [762, 217] width 212 height 25
click at [277, 276] on input "**********" at bounding box center [231, 288] width 92 height 32
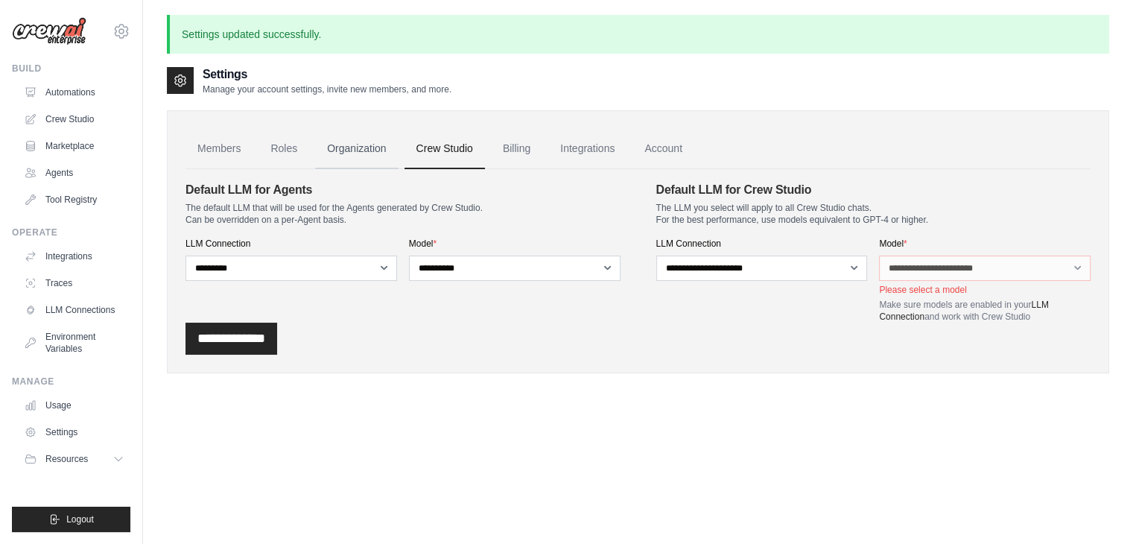
click at [361, 147] on link "Organization" at bounding box center [356, 149] width 83 height 40
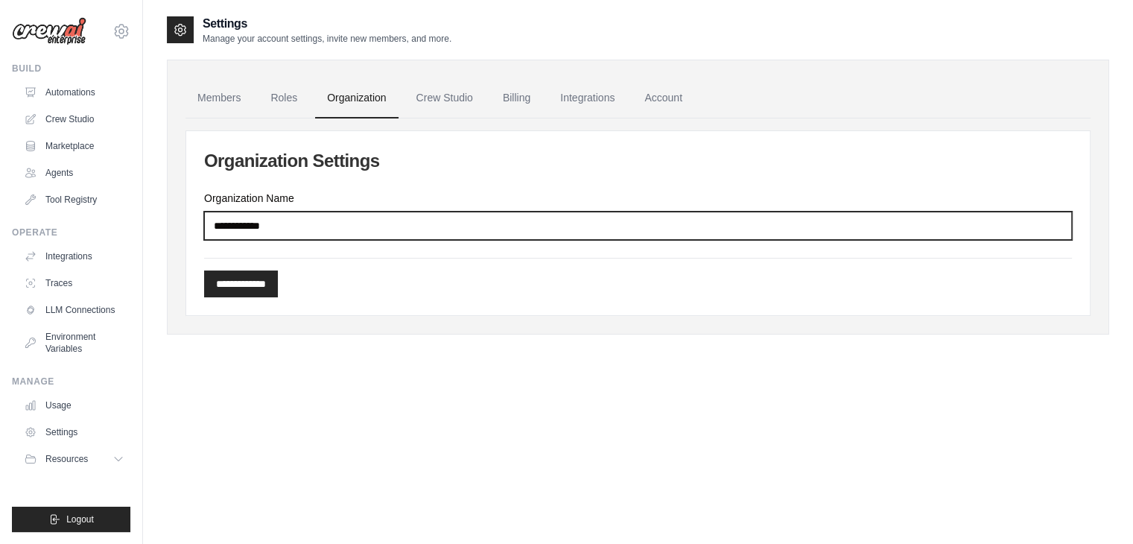
click at [355, 229] on input "**********" at bounding box center [638, 226] width 868 height 28
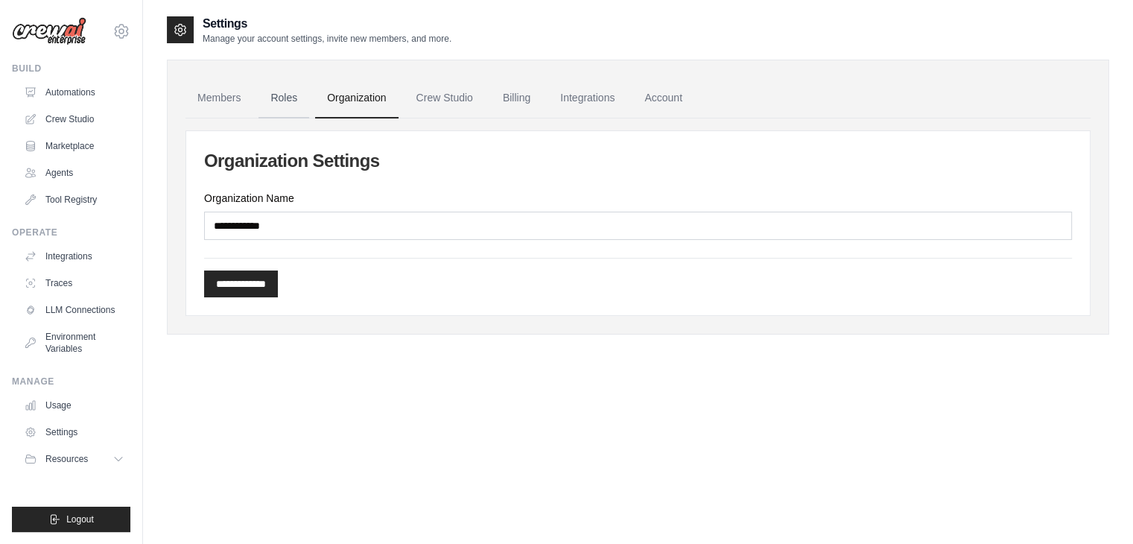
click at [293, 107] on link "Roles" at bounding box center [283, 98] width 51 height 40
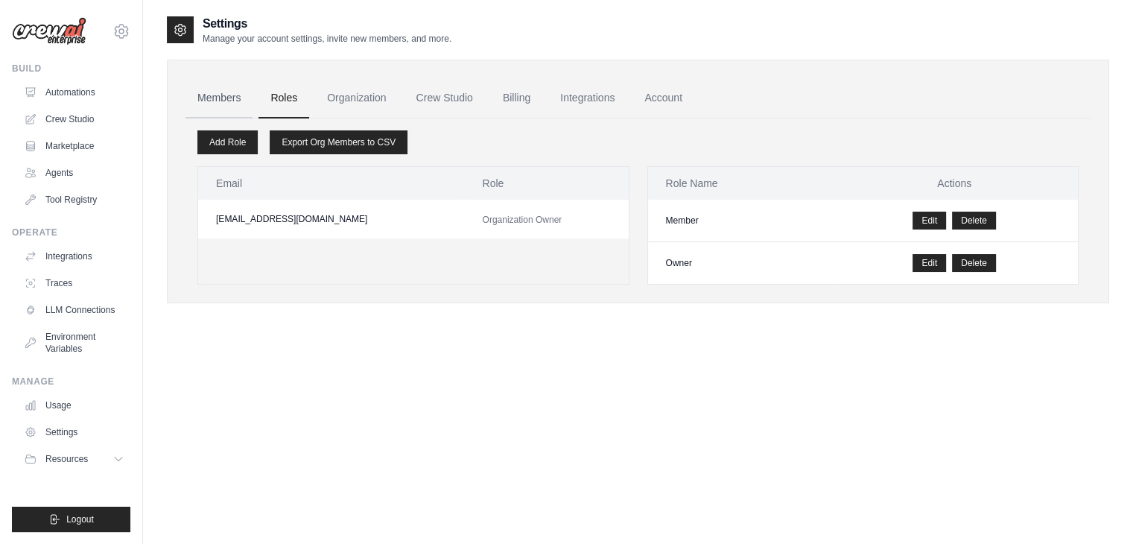
click at [228, 105] on link "Members" at bounding box center [218, 98] width 67 height 40
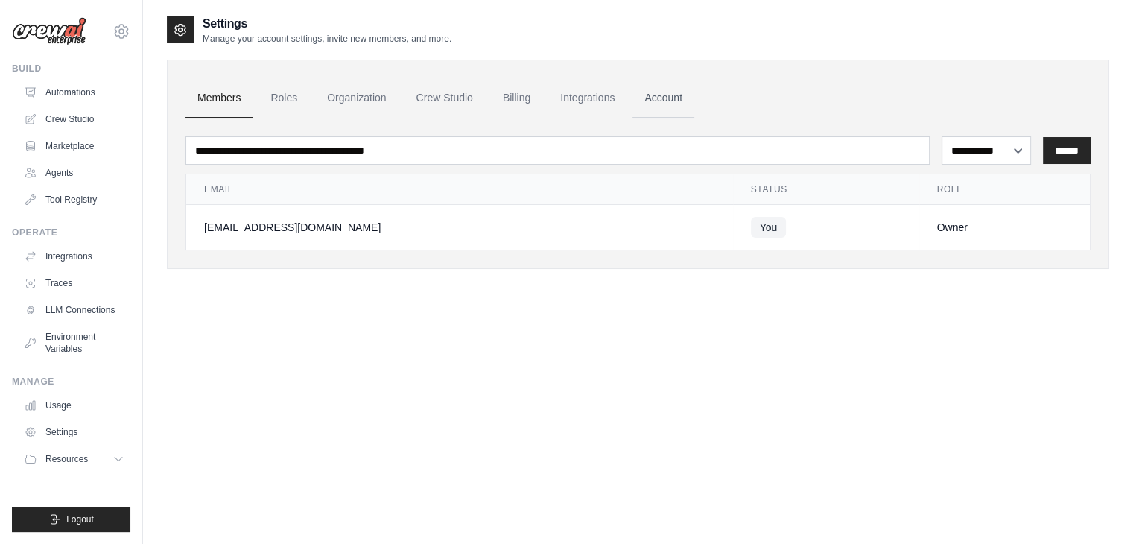
click at [654, 99] on link "Account" at bounding box center [663, 98] width 62 height 40
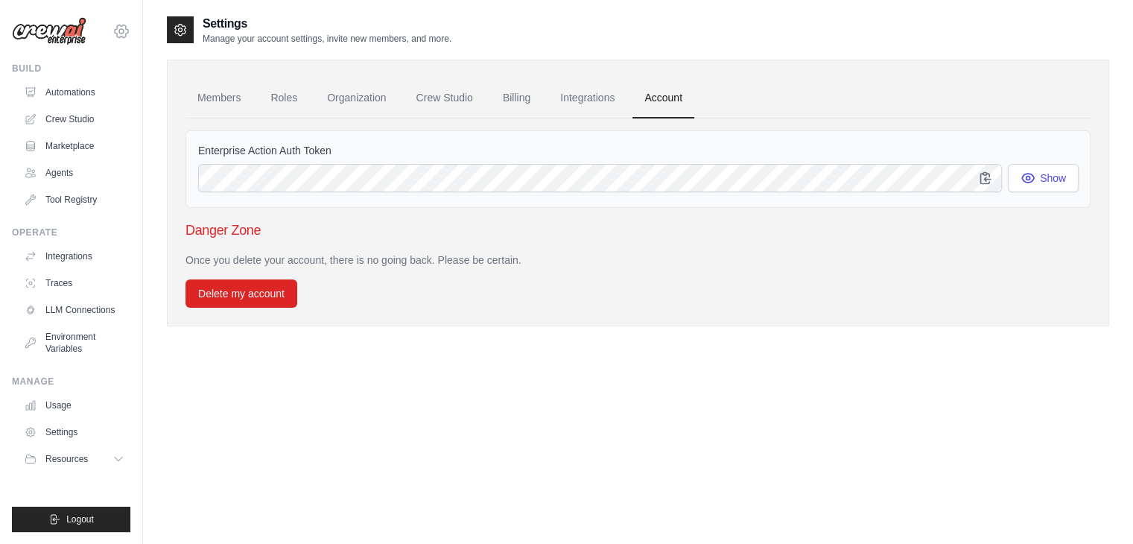
click at [117, 31] on icon at bounding box center [121, 31] width 18 height 18
click at [121, 98] on link "Settings" at bounding box center [121, 100] width 131 height 27
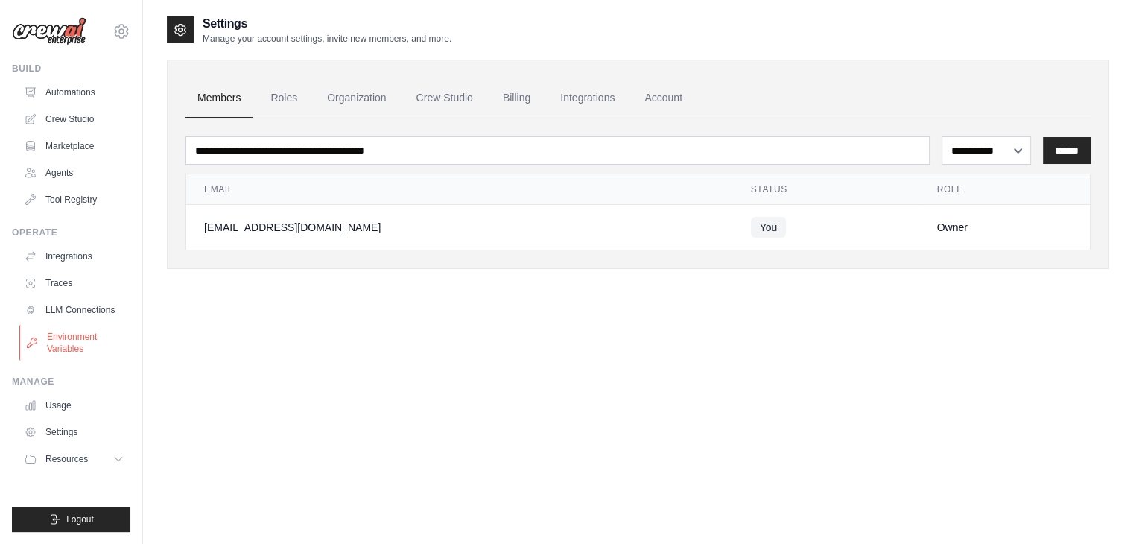
click at [81, 334] on link "Environment Variables" at bounding box center [75, 343] width 112 height 36
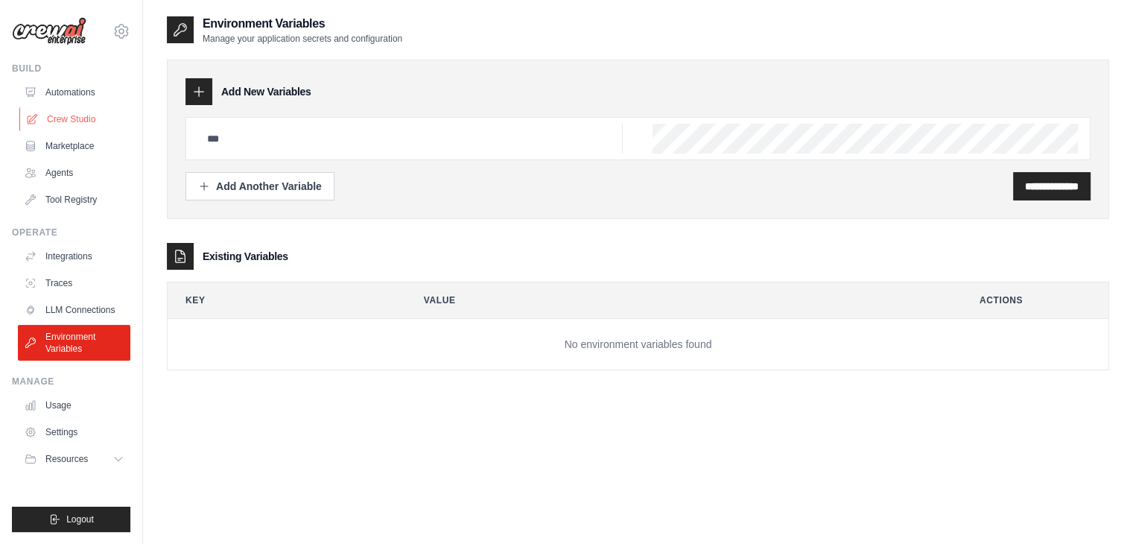
click at [69, 120] on link "Crew Studio" at bounding box center [75, 119] width 112 height 24
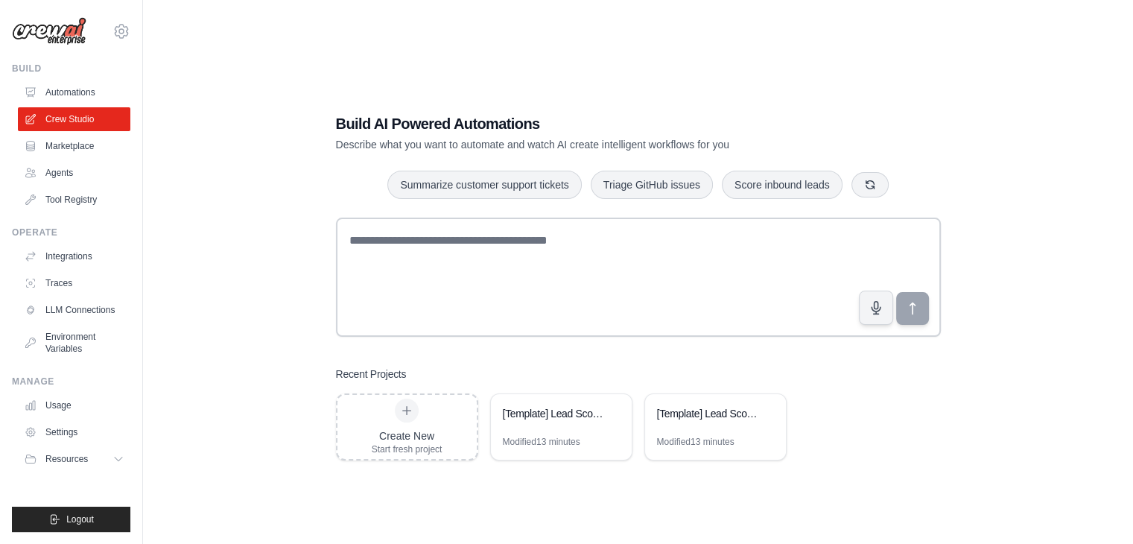
scroll to position [30, 0]
